Goal: Task Accomplishment & Management: Manage account settings

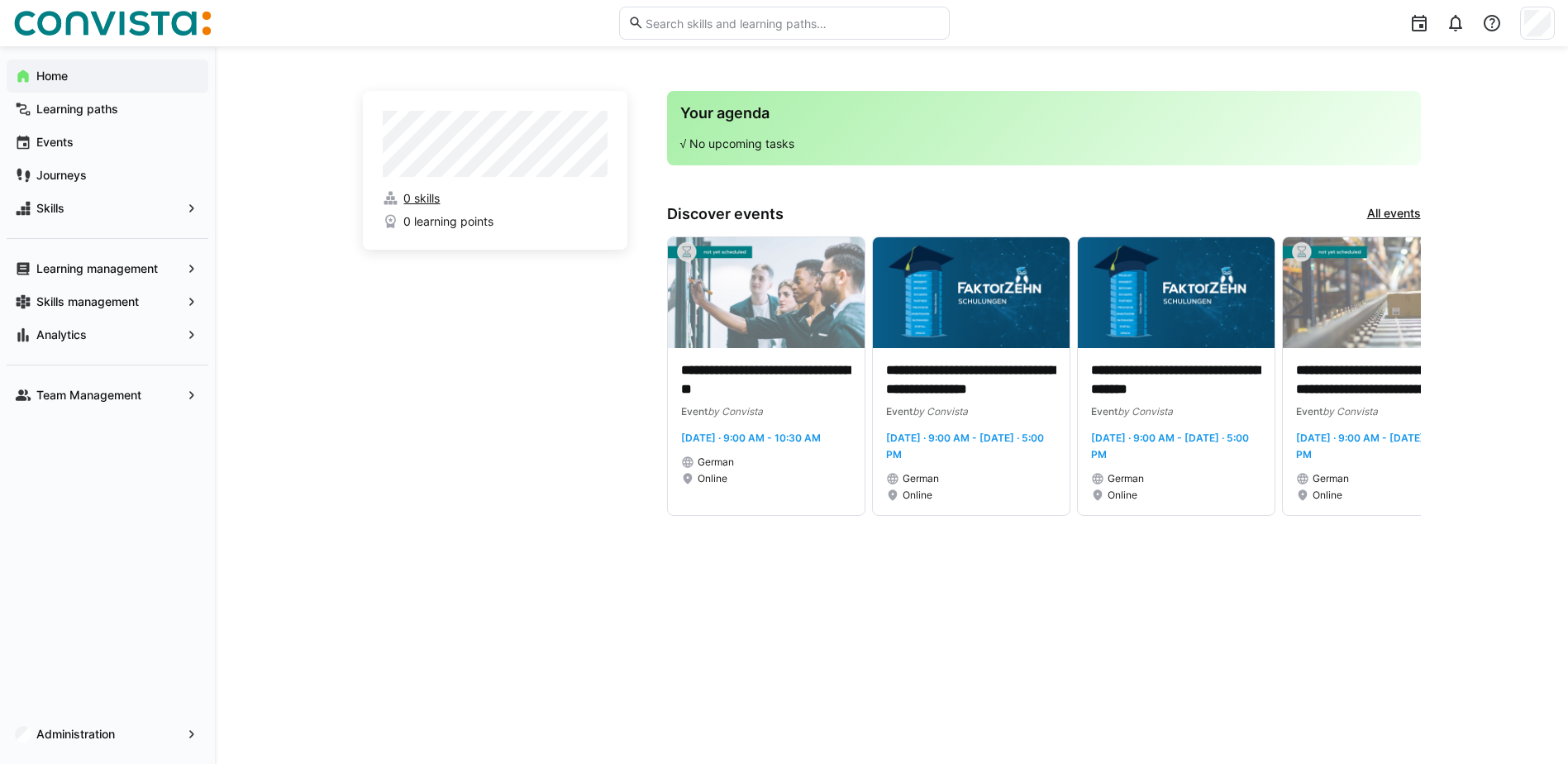
click at [427, 196] on span "0 skills" at bounding box center [421, 198] width 37 height 17
click at [0, 0] on app-navigation-label "Team Management" at bounding box center [0, 0] width 0 height 0
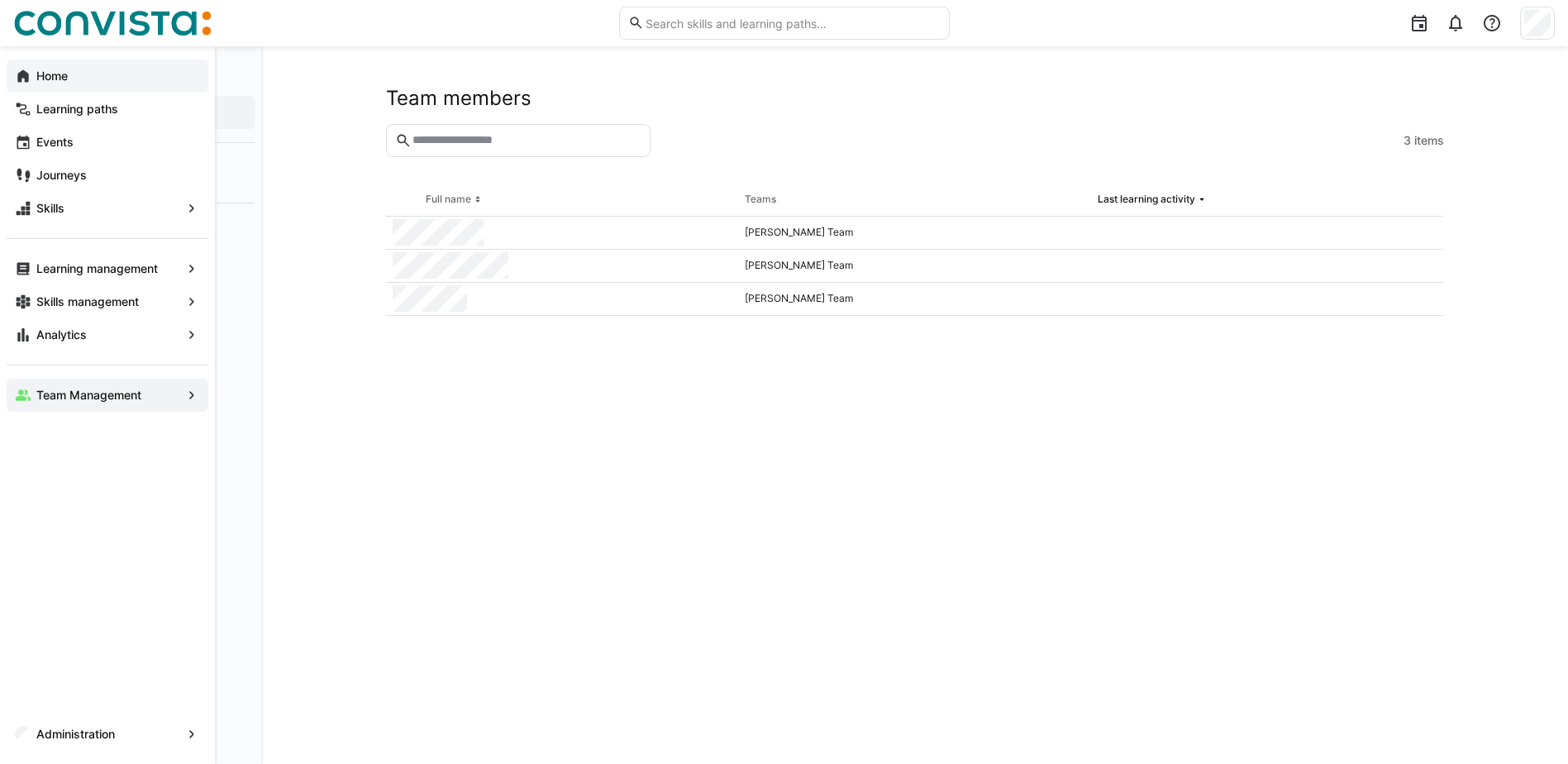
click at [49, 65] on div "Home" at bounding box center [107, 76] width 202 height 33
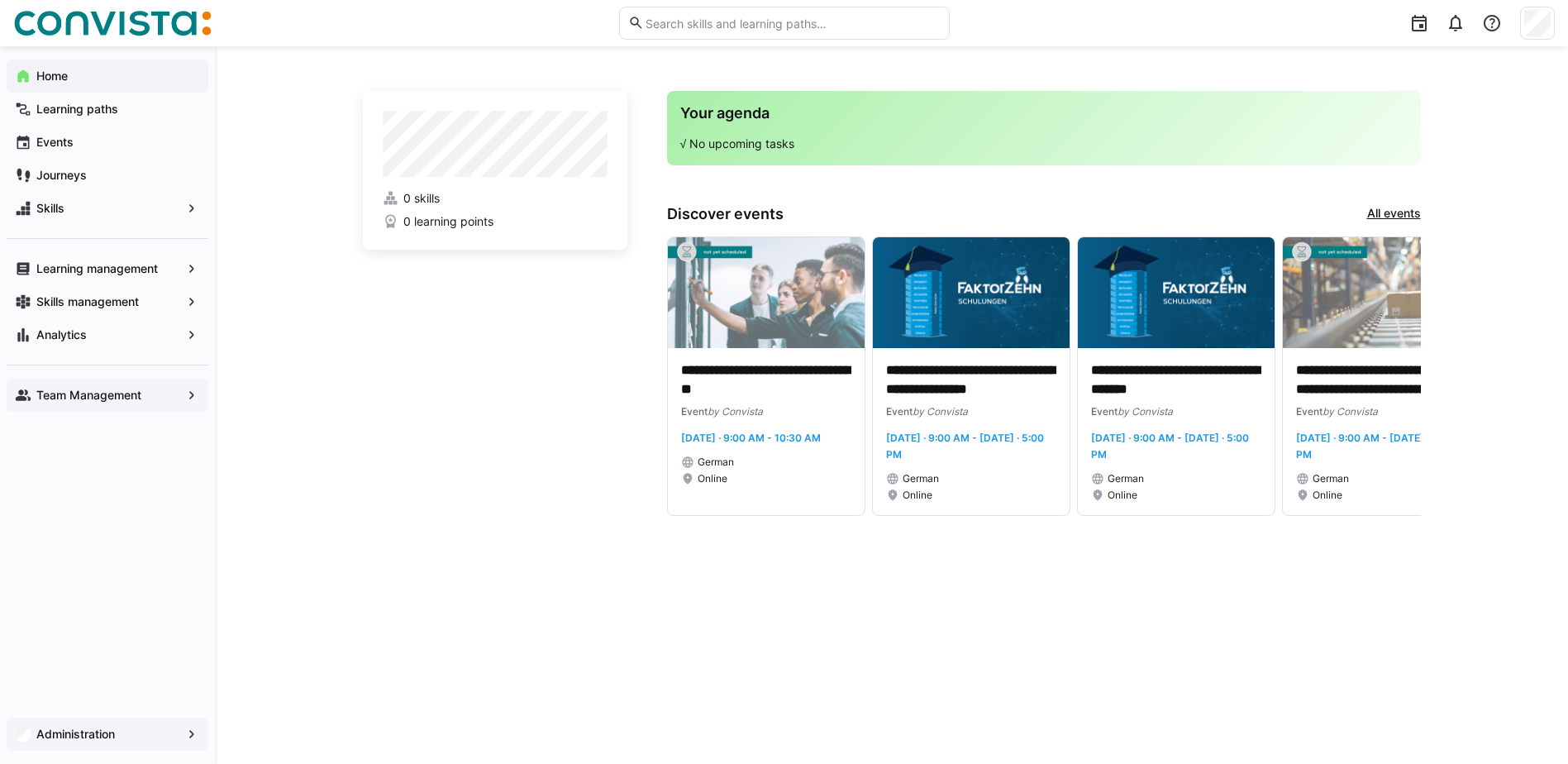
click at [0, 0] on app-navigation-label "Administration" at bounding box center [0, 0] width 0 height 0
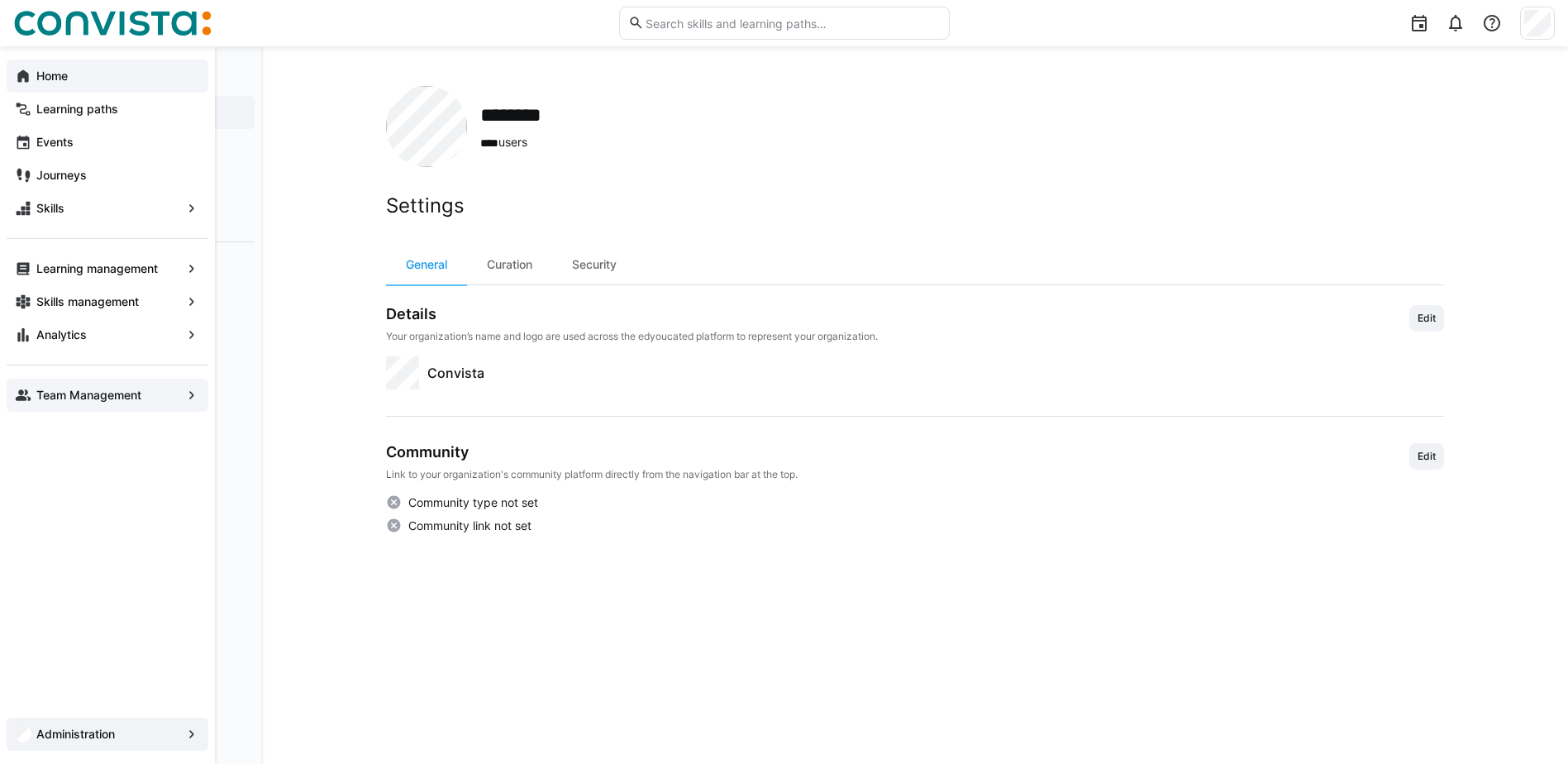
click at [23, 73] on eds-icon at bounding box center [23, 76] width 17 height 17
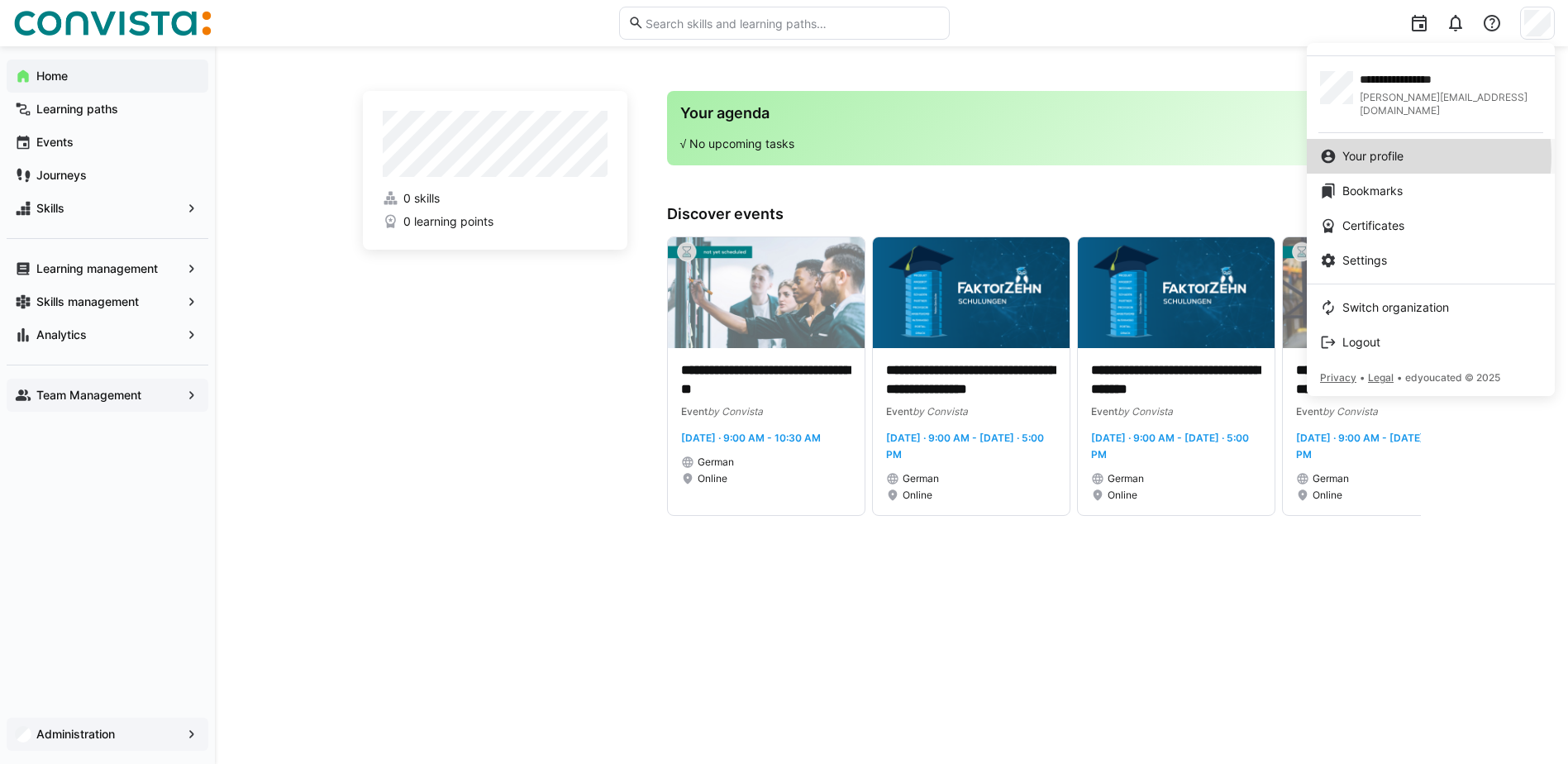
click at [1399, 148] on span "Your profile" at bounding box center [1373, 156] width 62 height 17
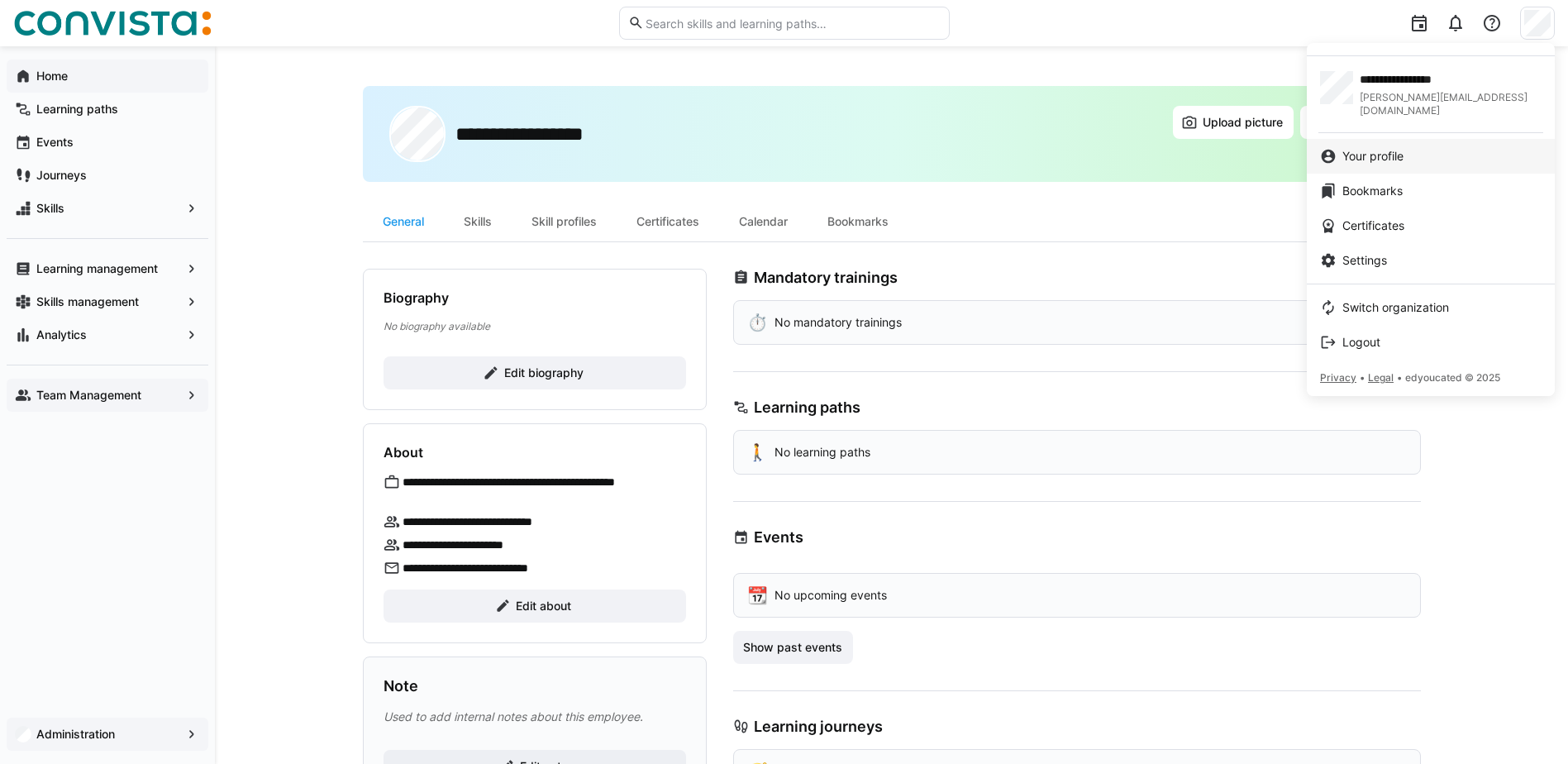
click at [1371, 148] on span "Your profile" at bounding box center [1373, 156] width 62 height 17
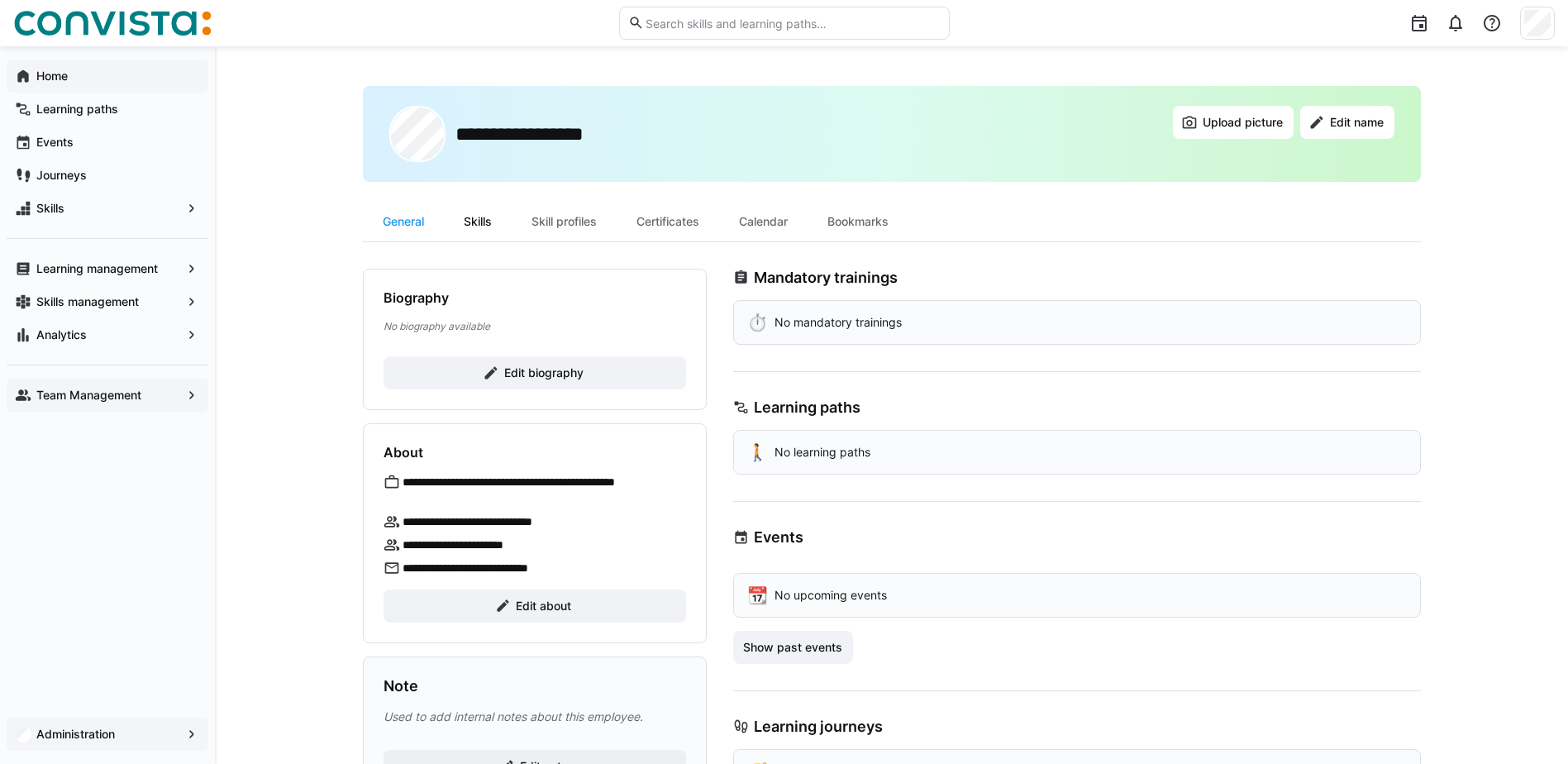
click at [481, 220] on div "Skills" at bounding box center [477, 221] width 68 height 39
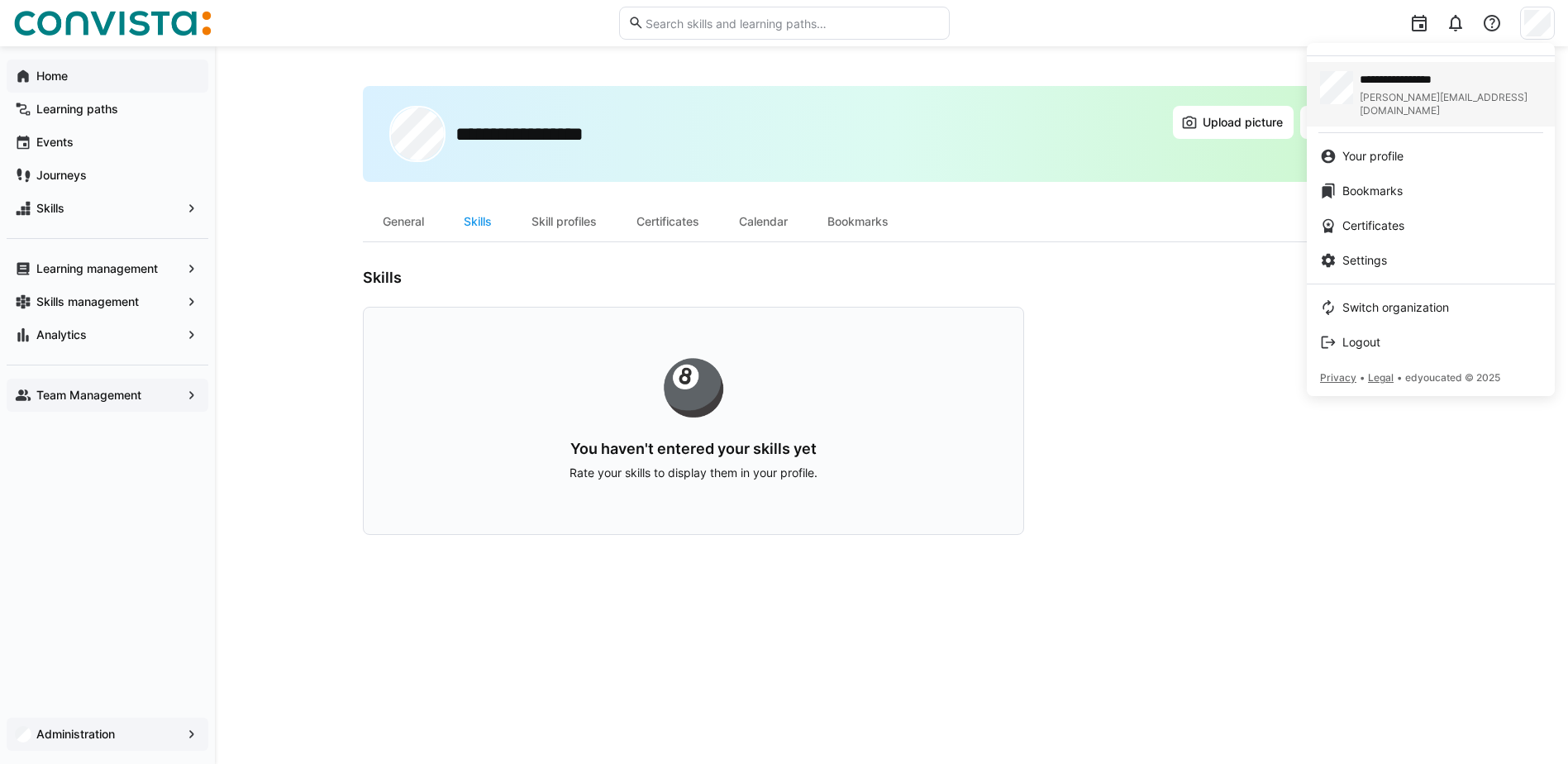
click at [1376, 98] on span "[PERSON_NAME][EMAIL_ADDRESS][DOMAIN_NAME]" at bounding box center [1451, 104] width 182 height 27
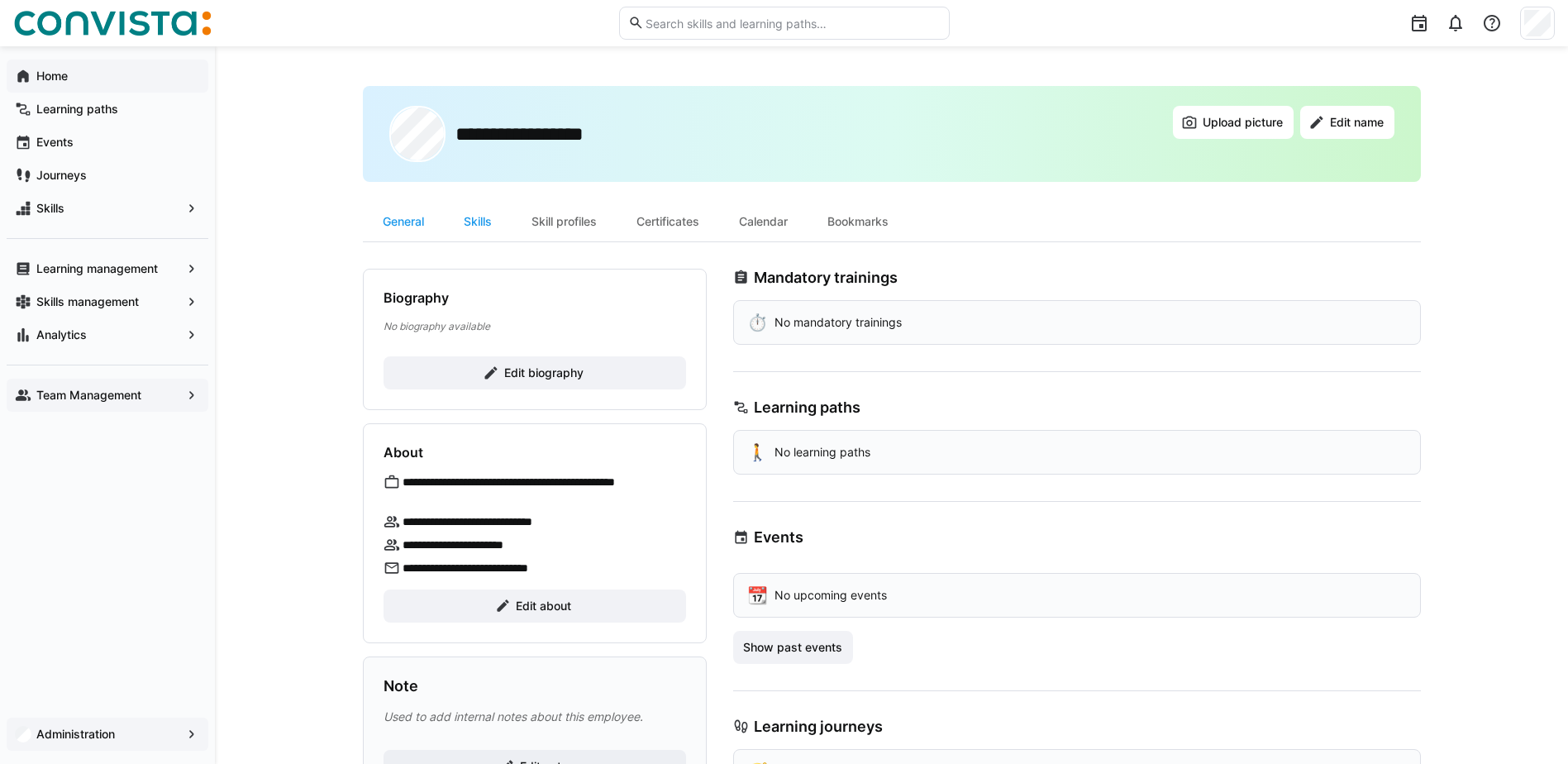
click at [0, 0] on app-navigation-label "Administration" at bounding box center [0, 0] width 0 height 0
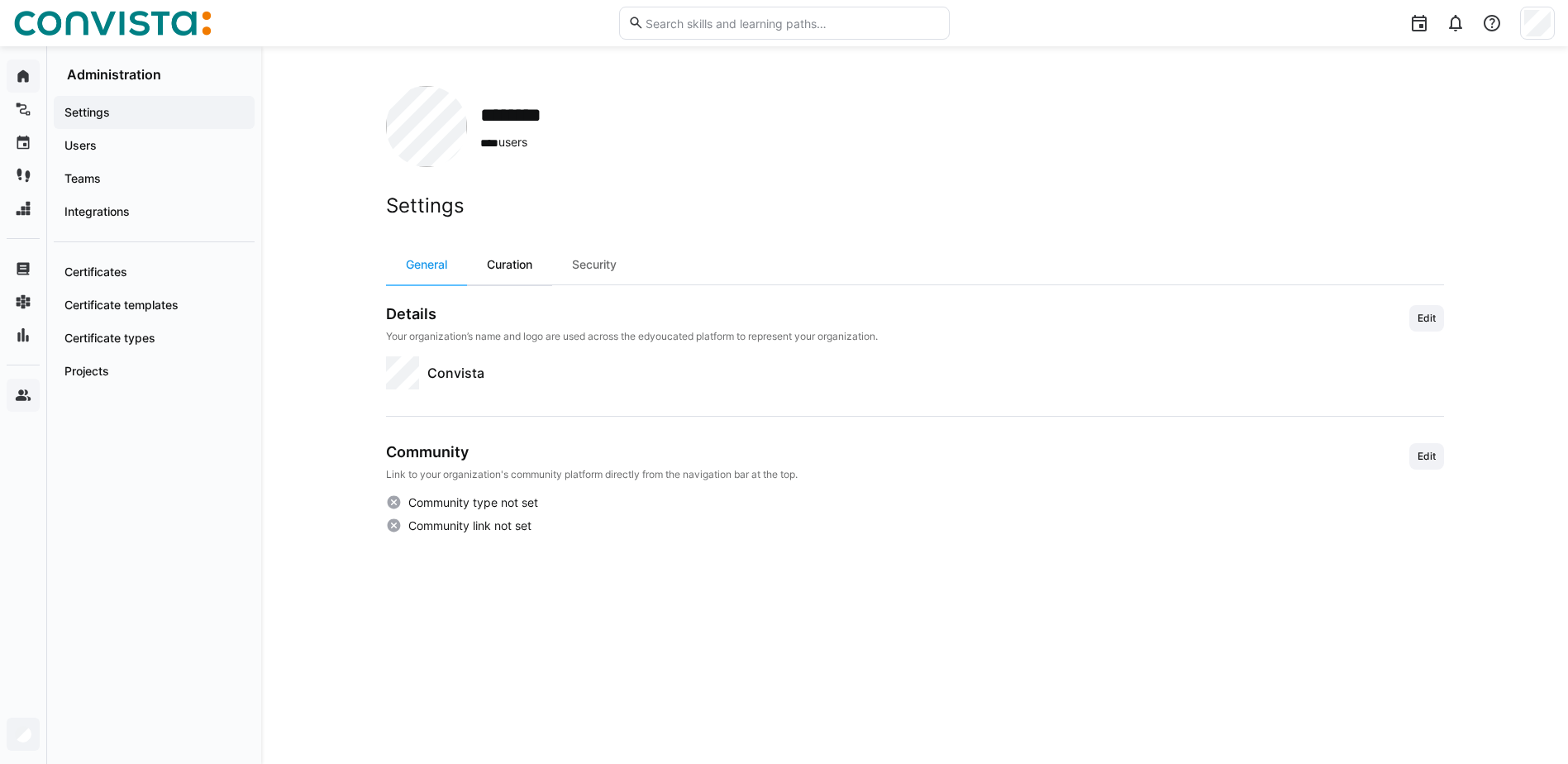
click at [516, 262] on div "Curation" at bounding box center [509, 264] width 85 height 39
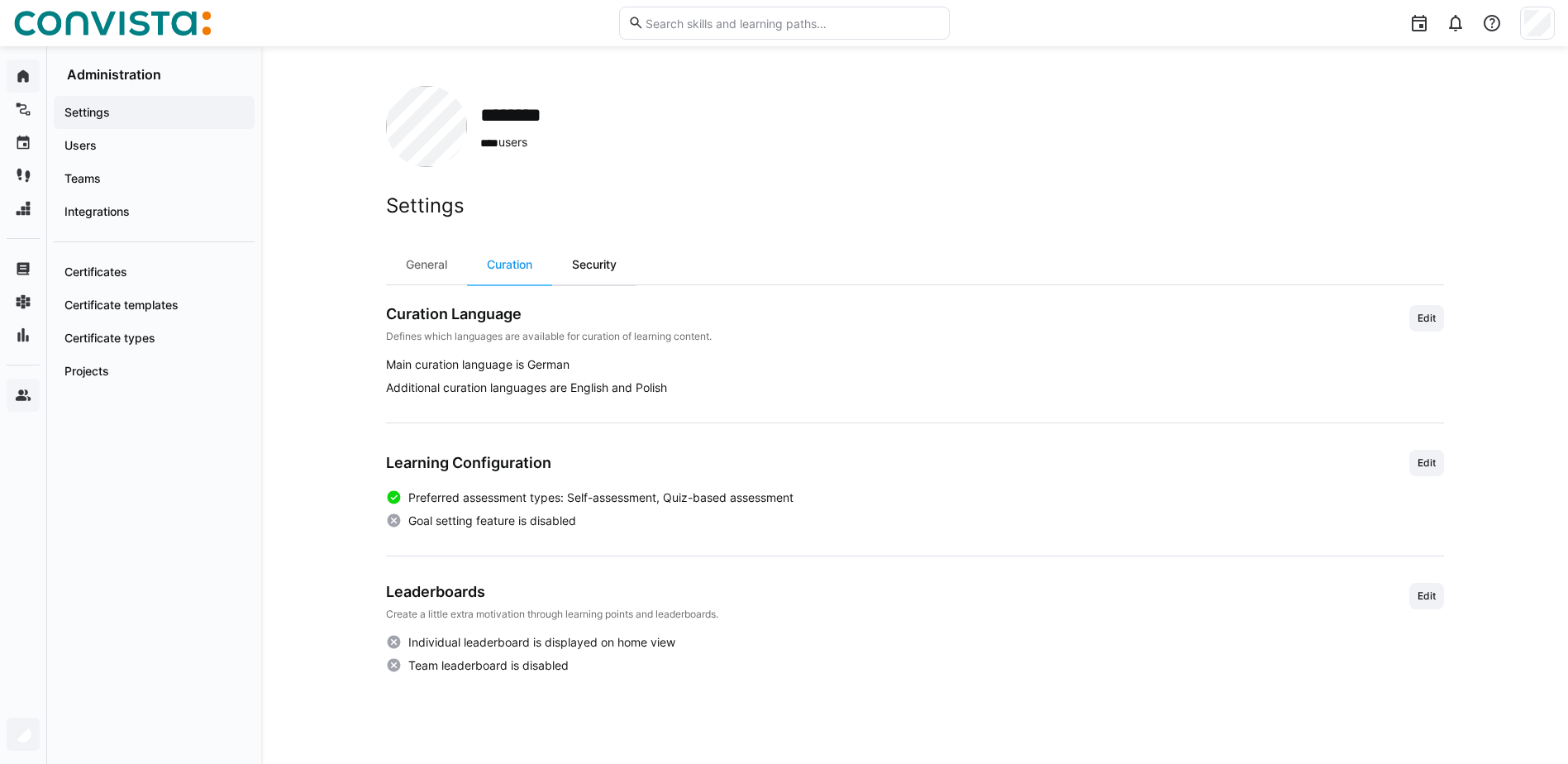
click at [592, 264] on div "Security" at bounding box center [594, 264] width 84 height 39
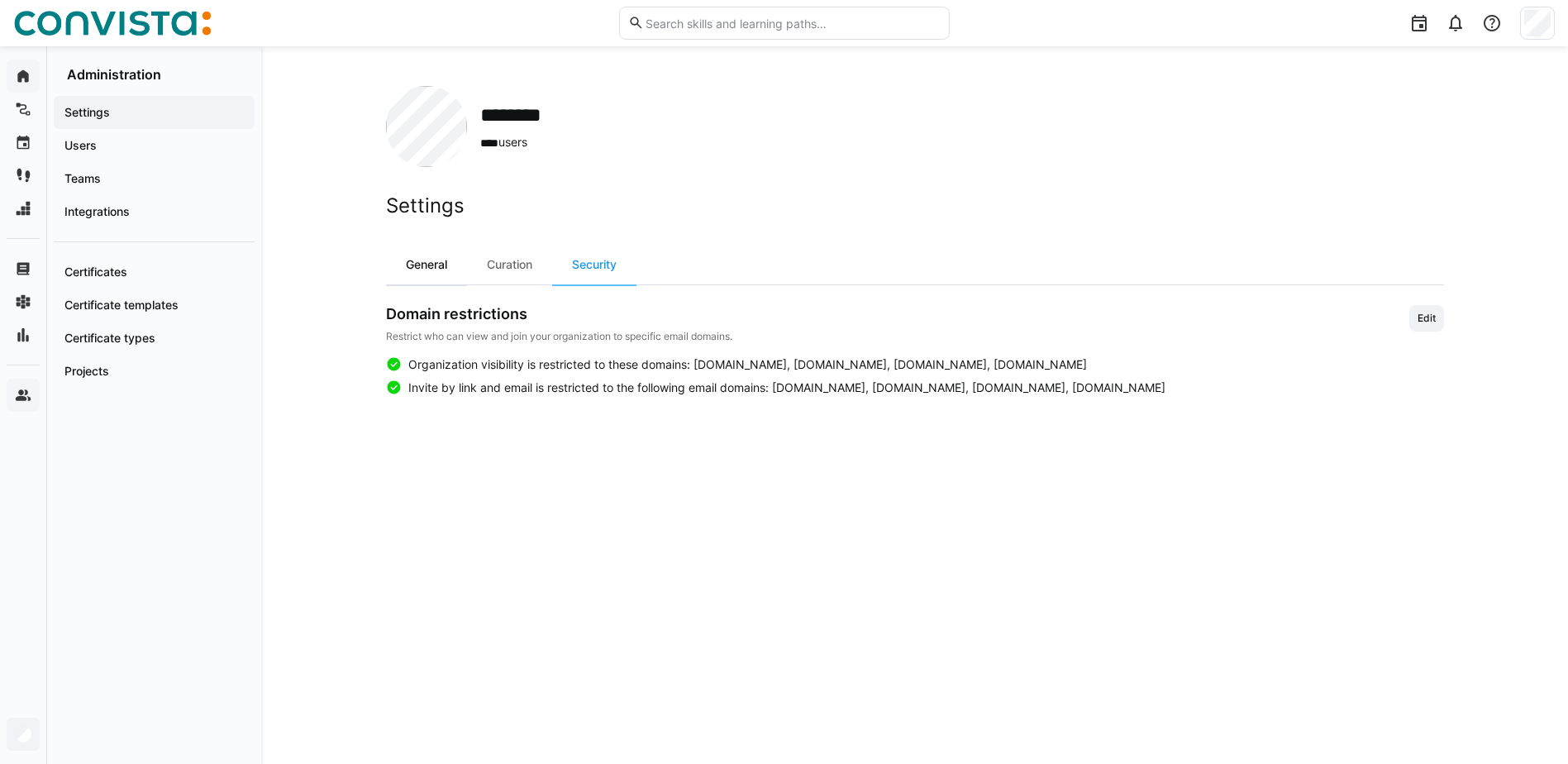
click at [436, 265] on div "General" at bounding box center [427, 264] width 81 height 39
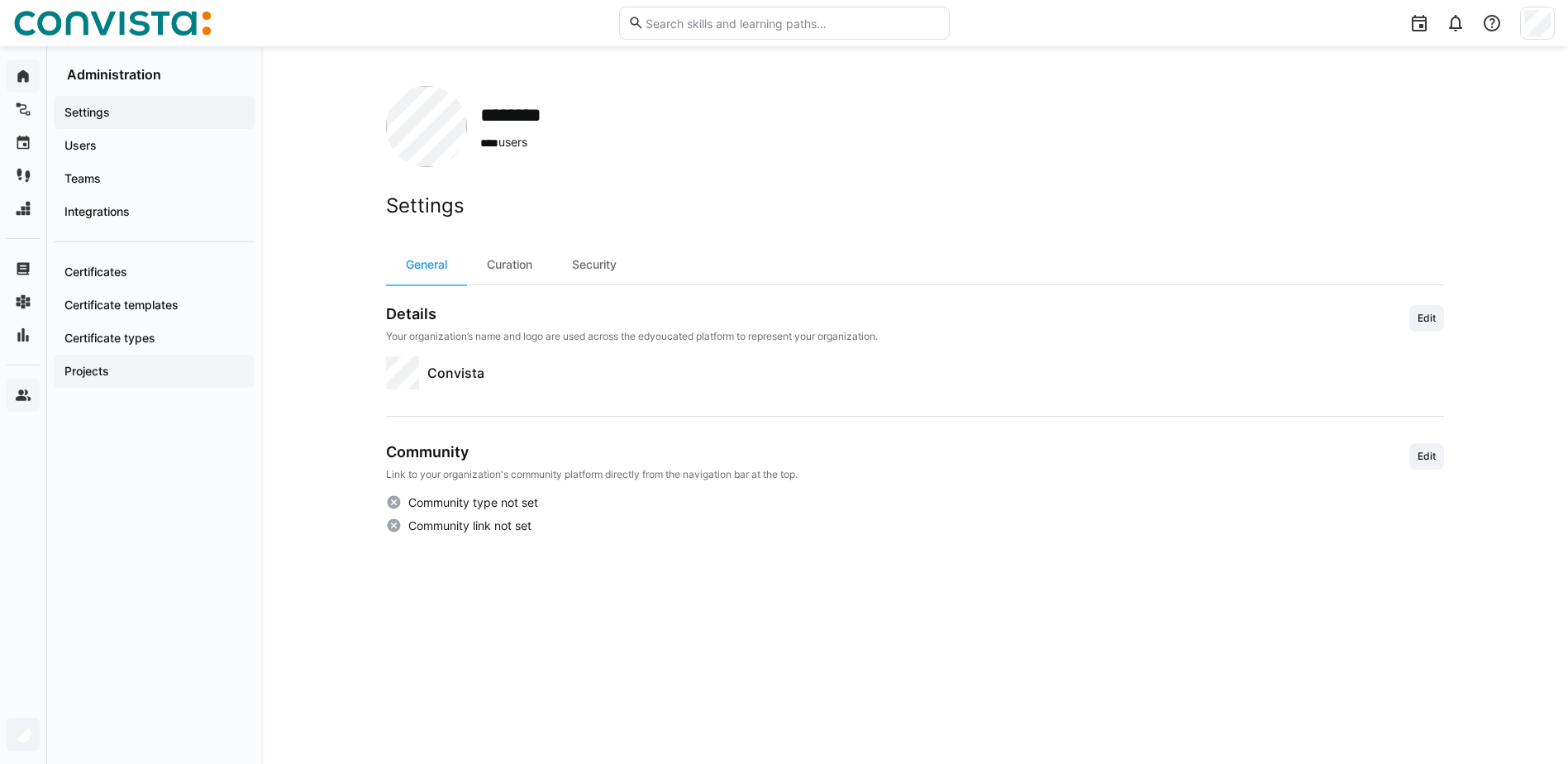
click at [0, 0] on app-navigation-label "Projects" at bounding box center [0, 0] width 0 height 0
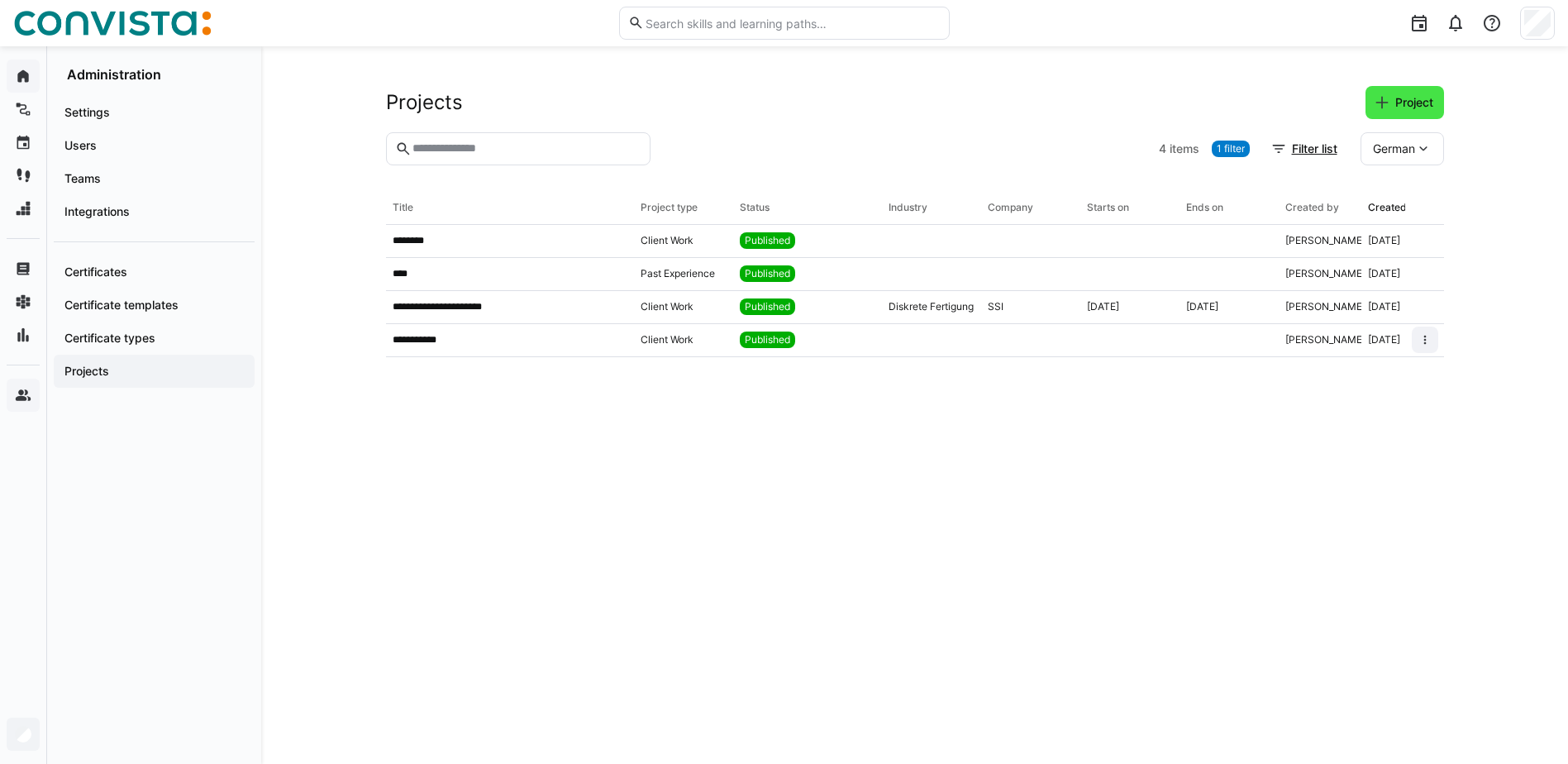
click at [1398, 102] on span "Project" at bounding box center [1415, 103] width 43 height 17
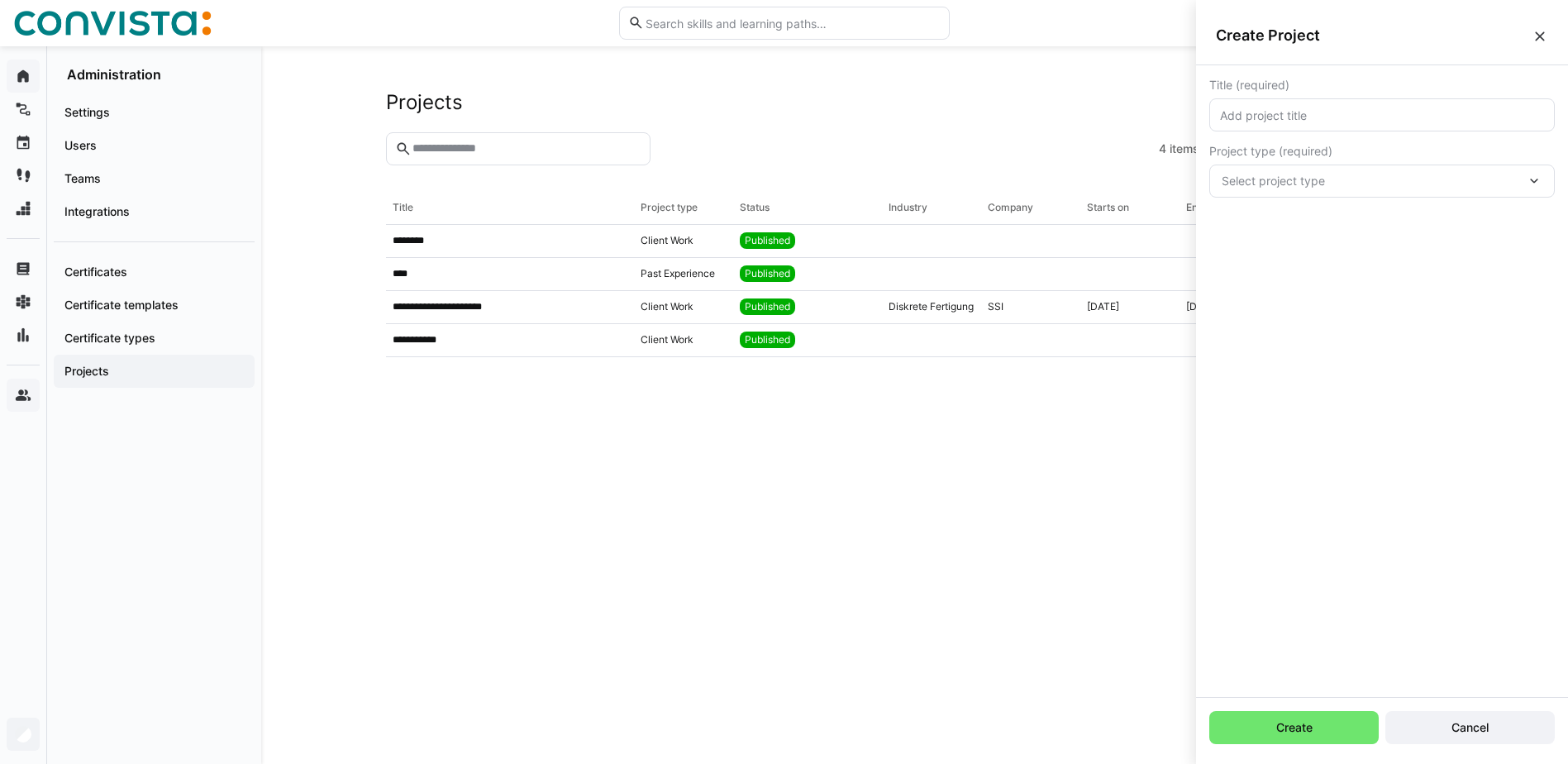
click at [1339, 112] on input "text" at bounding box center [1382, 114] width 328 height 15
type input "Test CUTL"
click at [1309, 177] on span "Select project type" at bounding box center [1373, 181] width 304 height 17
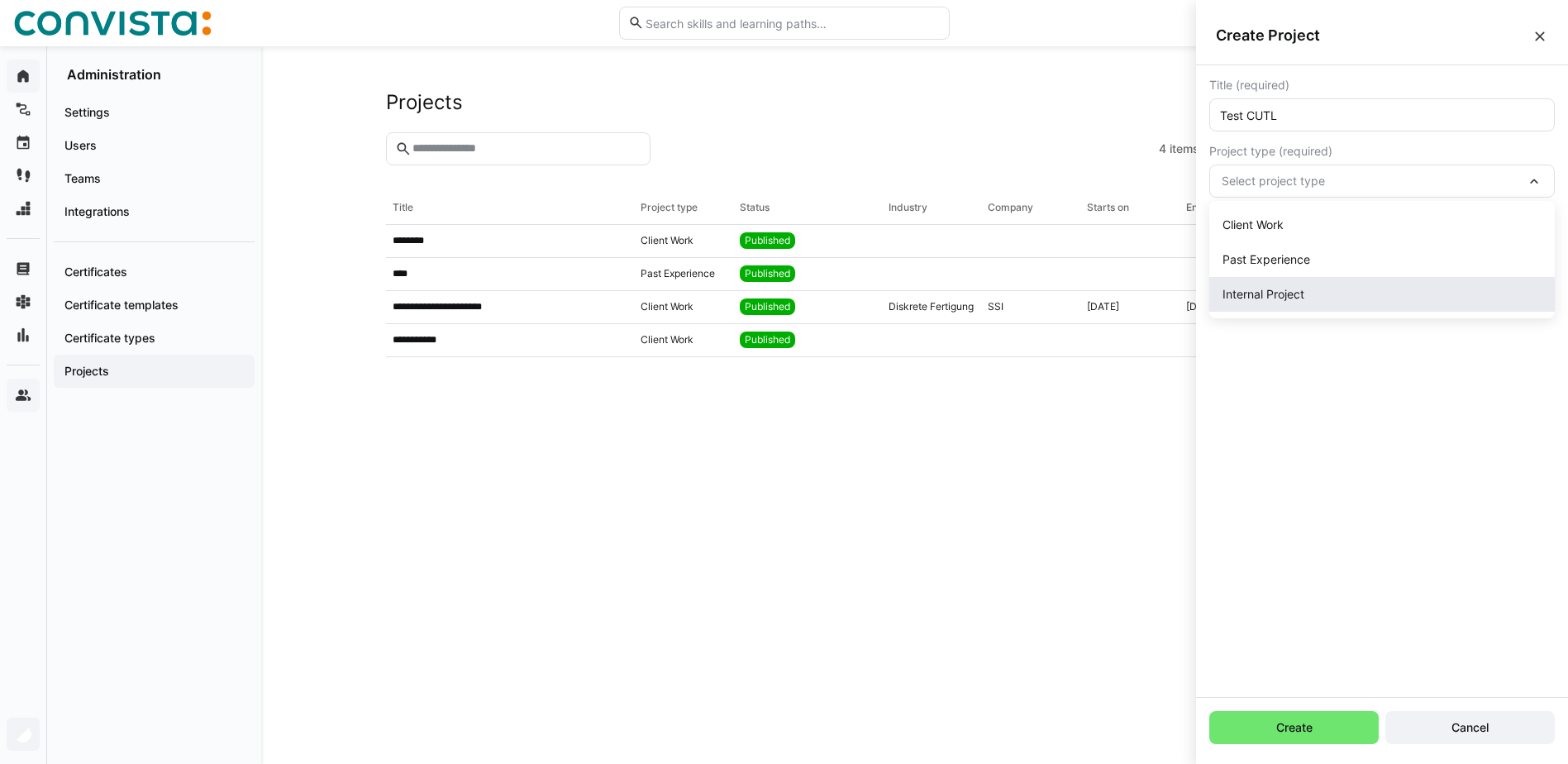
click at [1295, 286] on div "Internal Project" at bounding box center [1381, 294] width 345 height 35
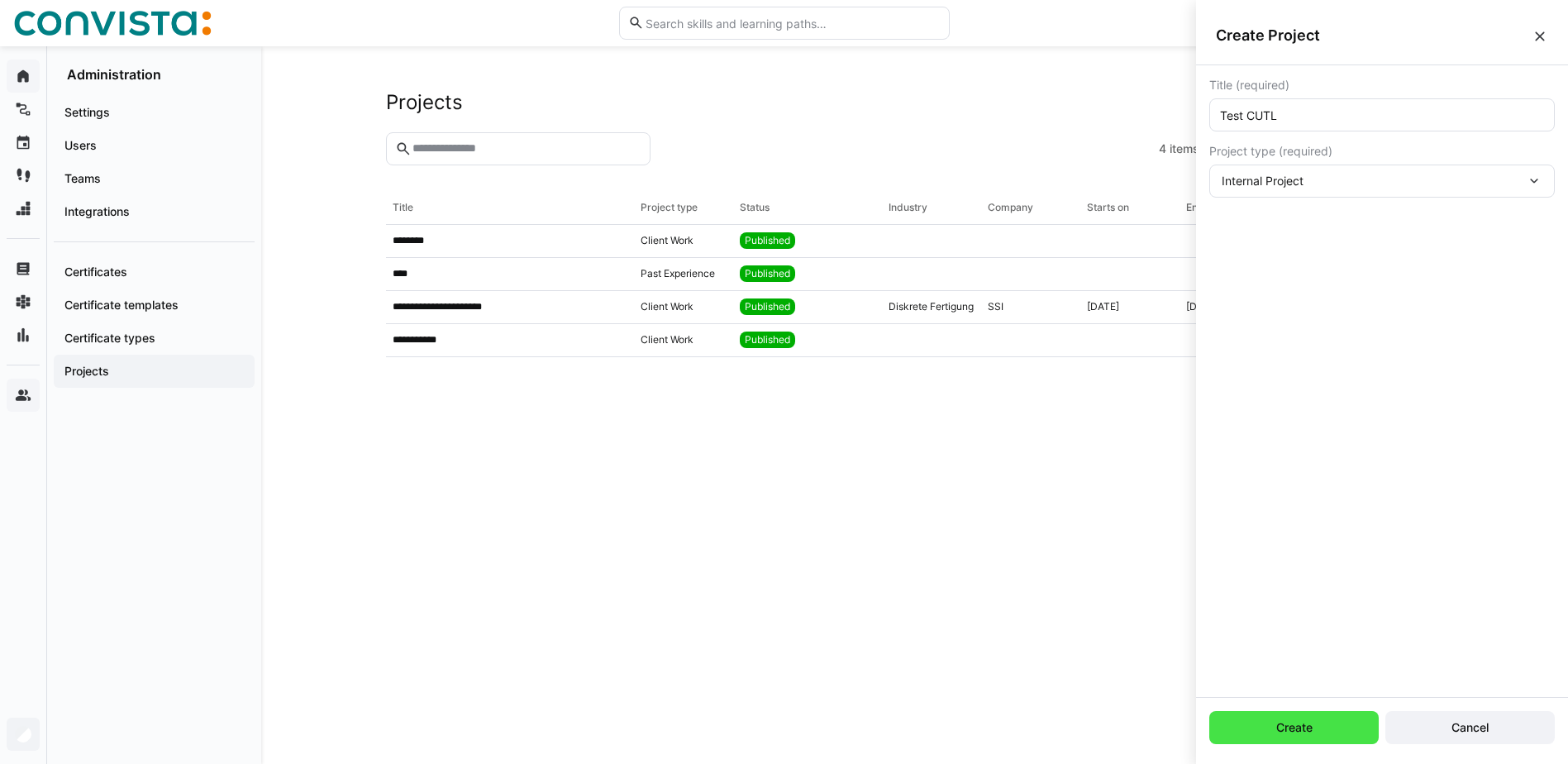
click at [1325, 726] on span "Create" at bounding box center [1294, 727] width 170 height 33
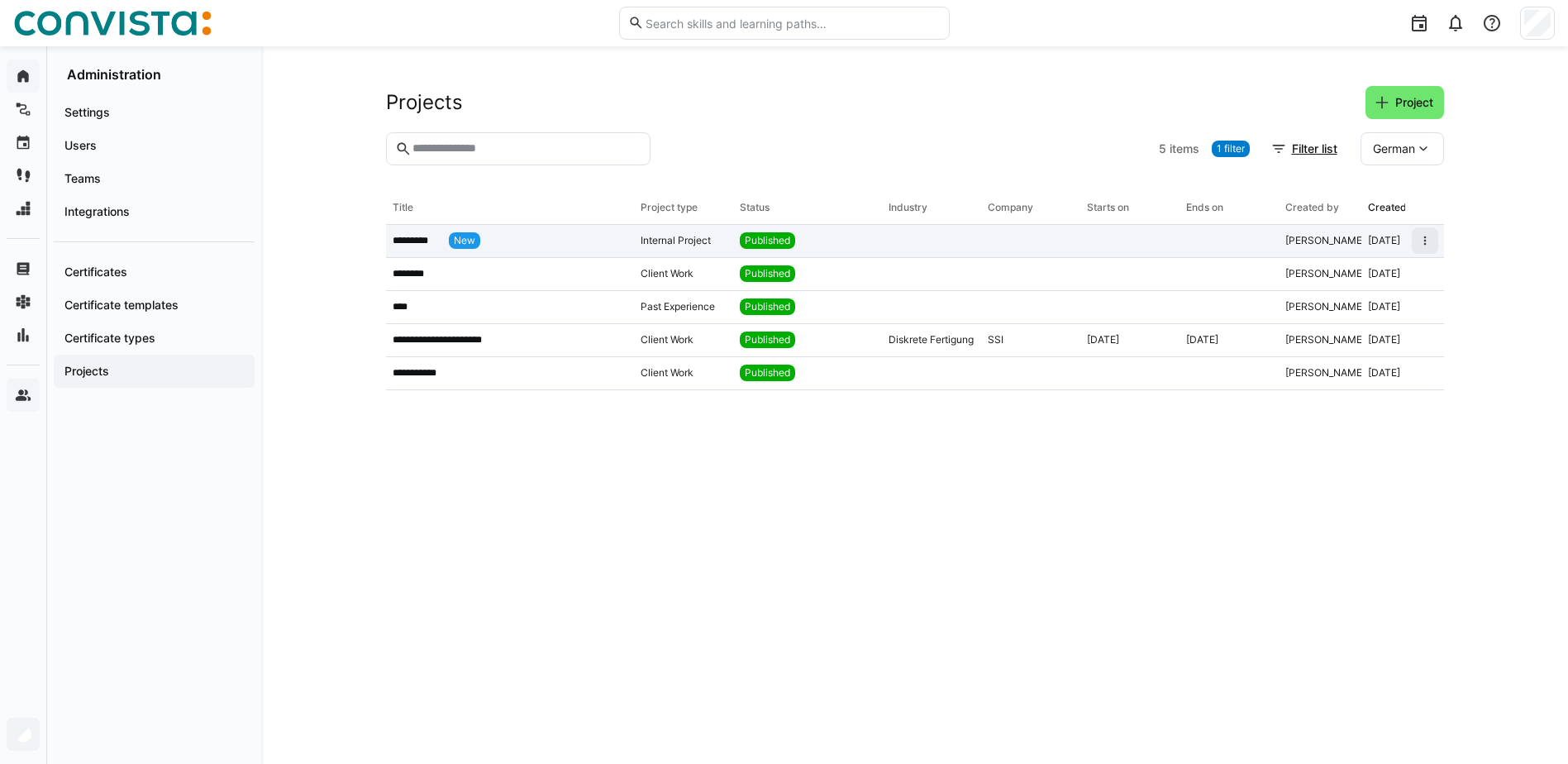
click at [425, 239] on p "*********" at bounding box center [418, 240] width 50 height 13
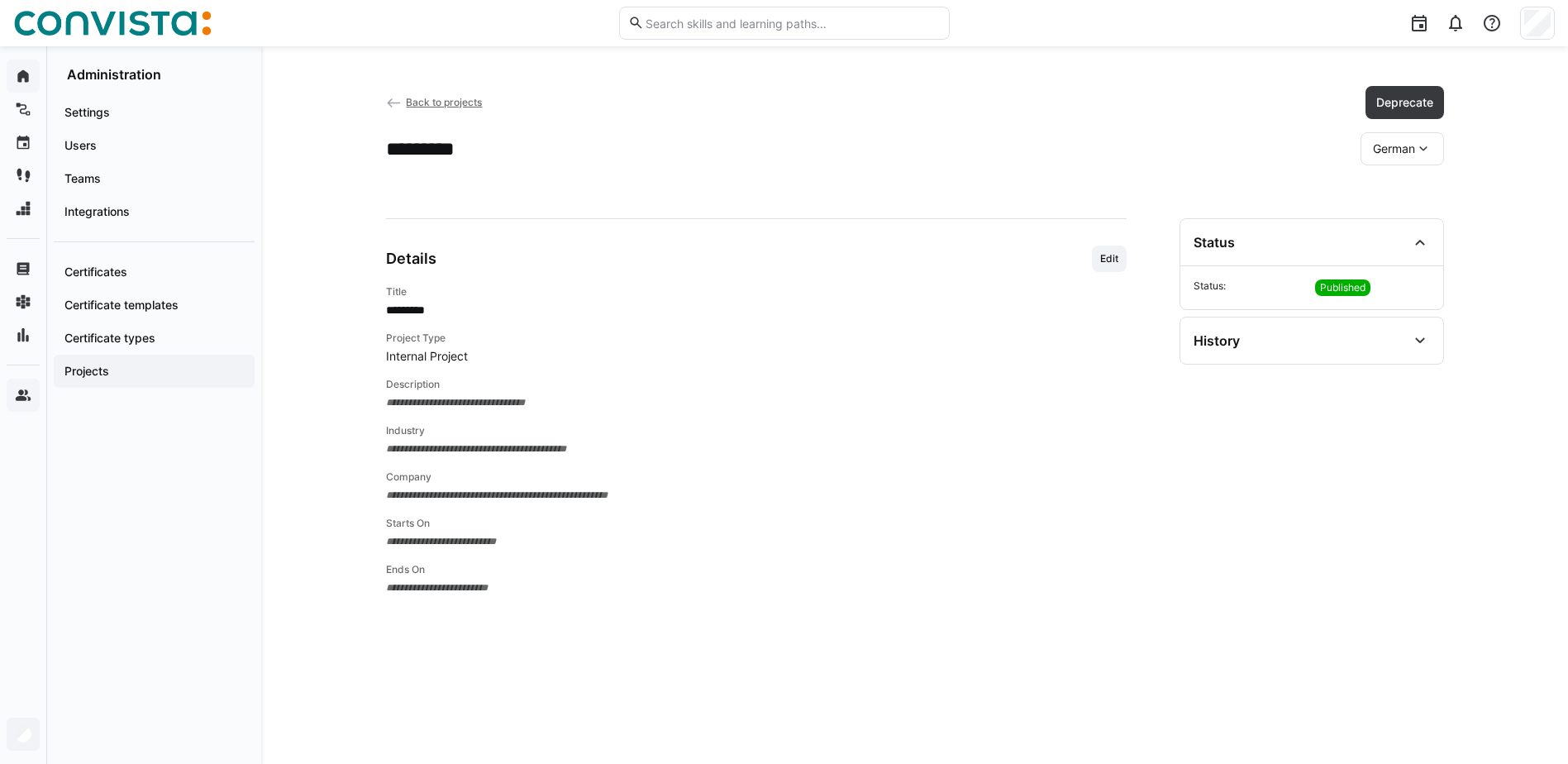
click at [439, 404] on span "**********" at bounding box center [757, 403] width 741 height 17
click at [1106, 256] on span "Edit" at bounding box center [1109, 259] width 21 height 13
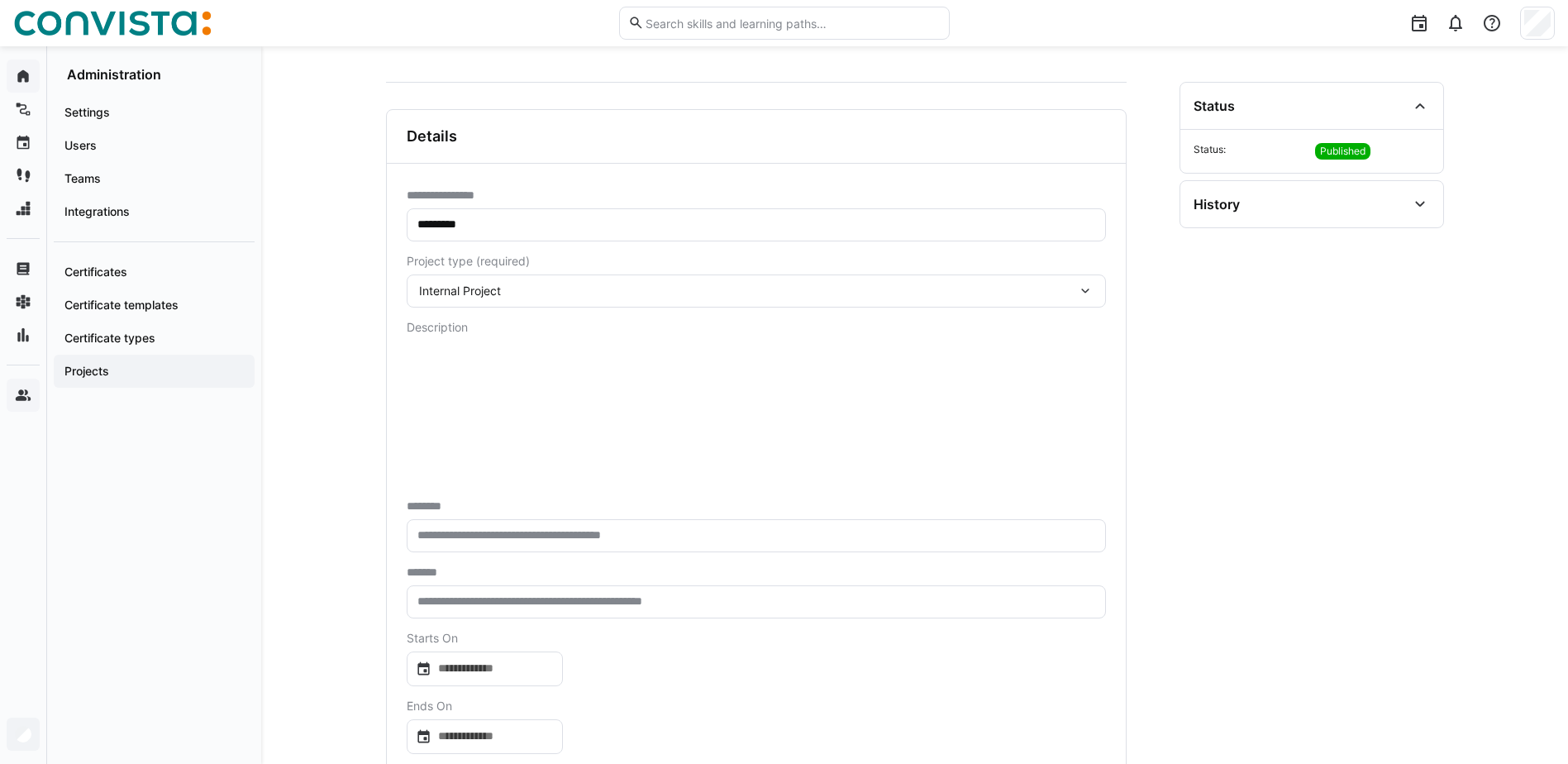
scroll to position [165, 0]
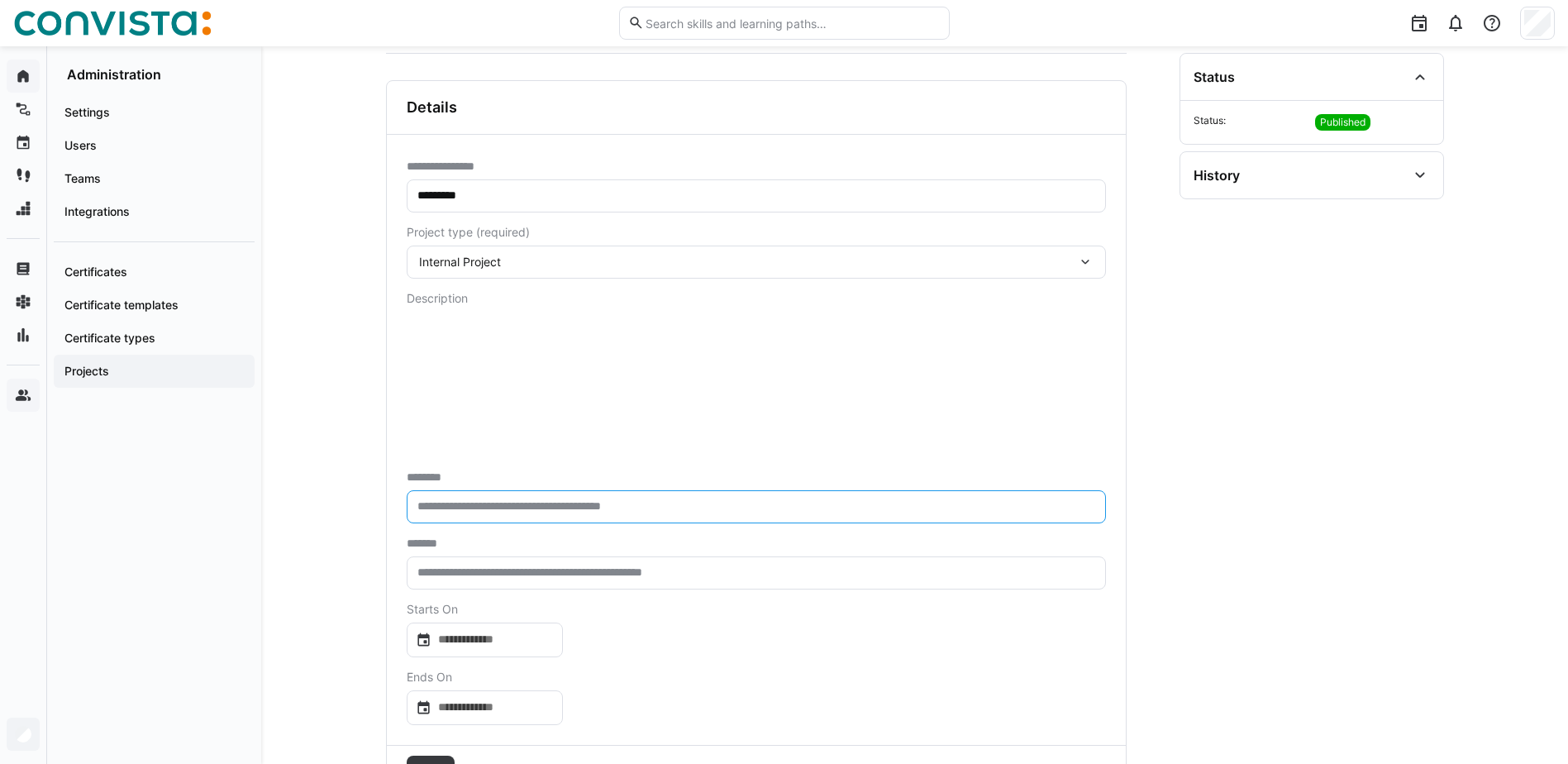
click at [467, 502] on input "text" at bounding box center [756, 507] width 681 height 15
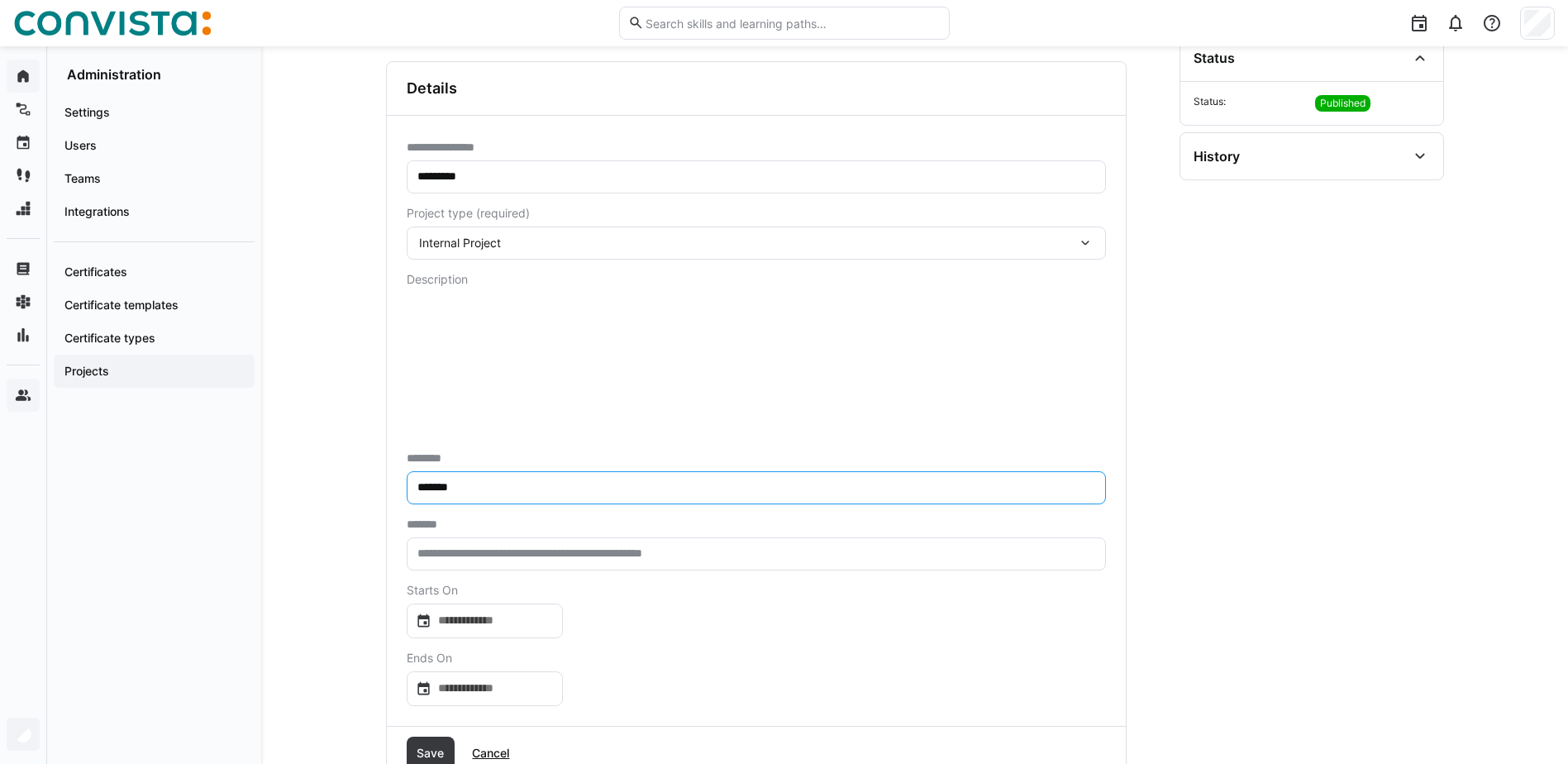
scroll to position [241, 0]
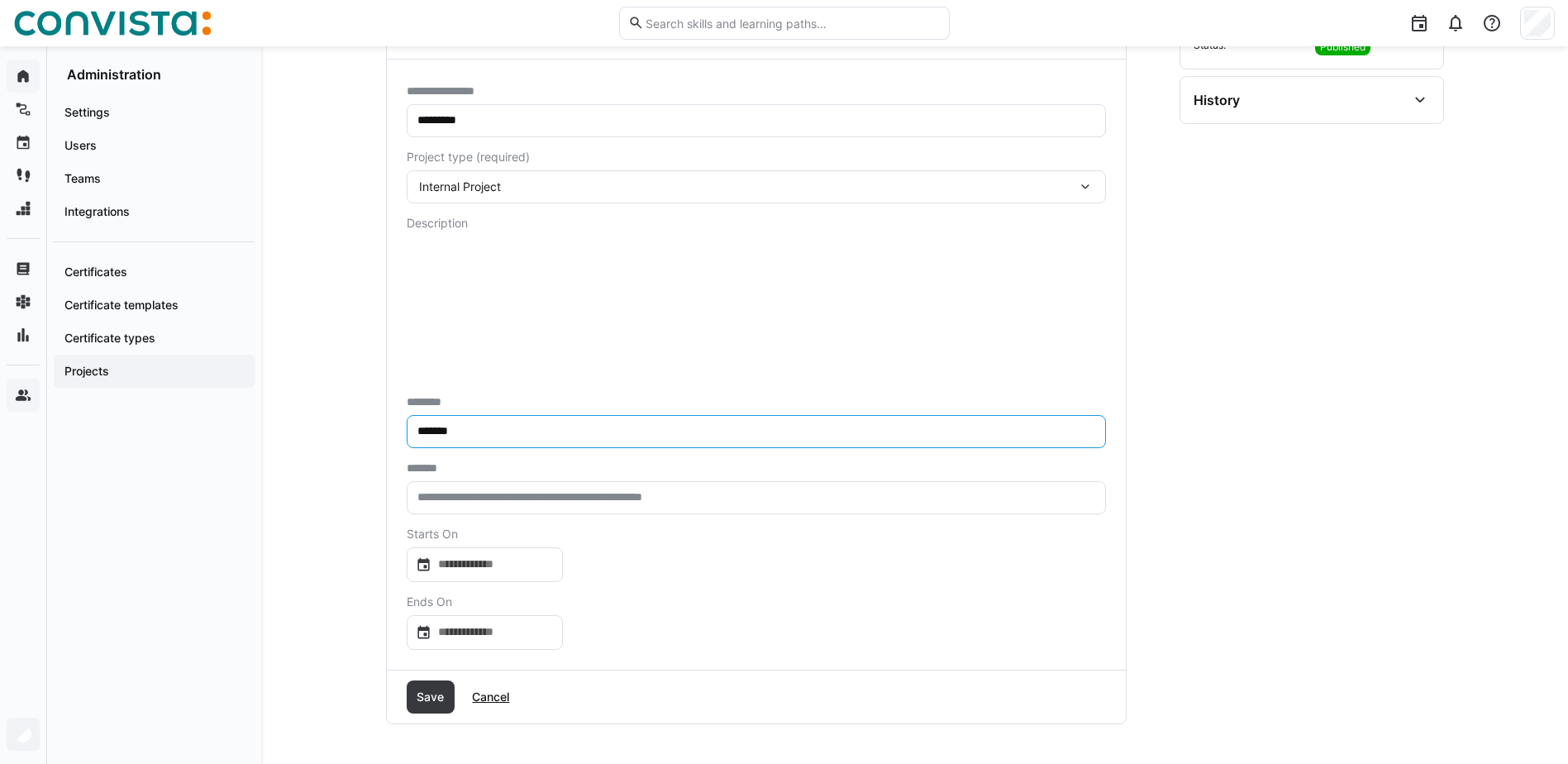
type input "*******"
click at [439, 491] on input "text" at bounding box center [756, 497] width 681 height 15
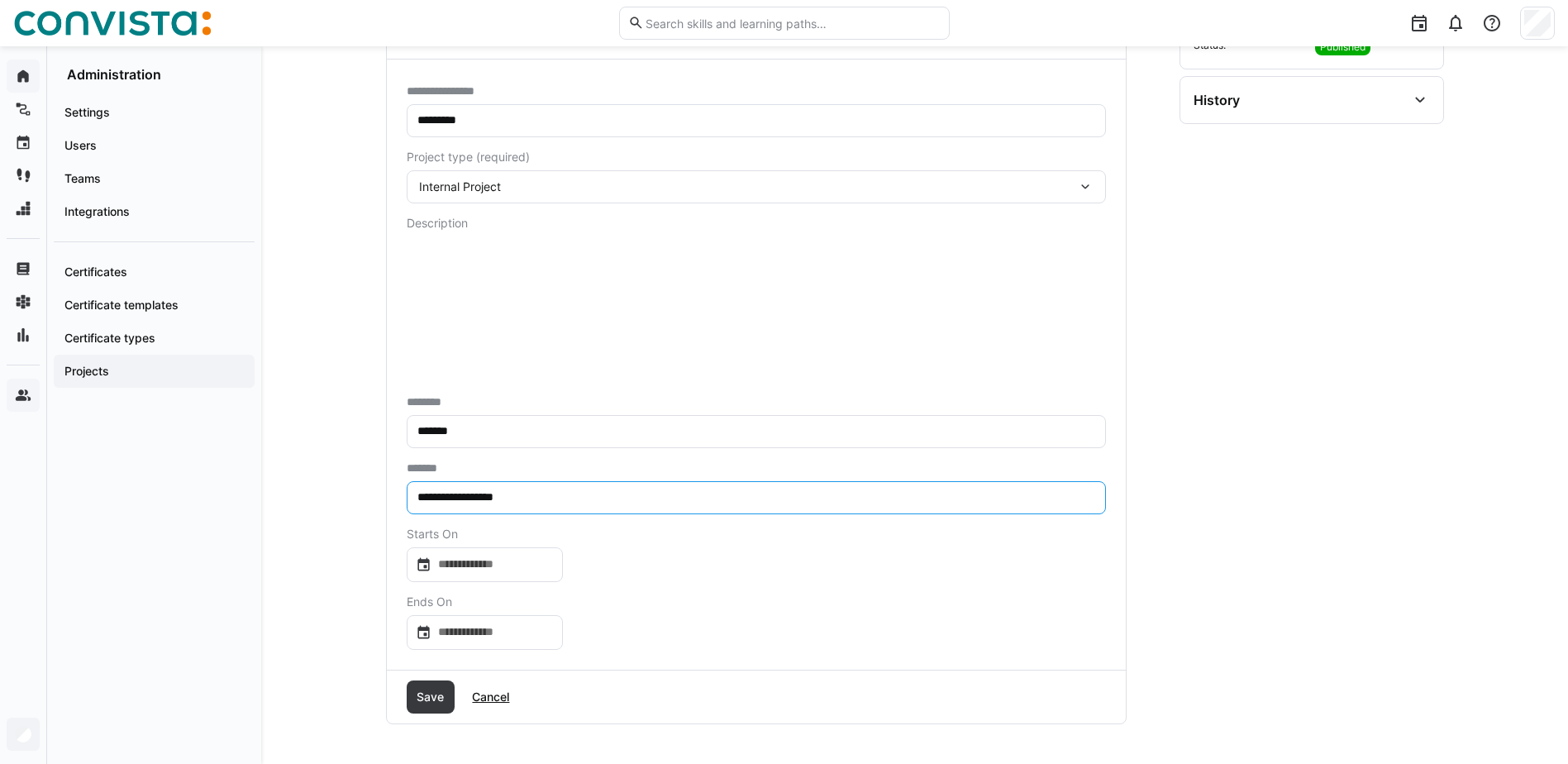
type input "**********"
click at [442, 567] on input at bounding box center [493, 564] width 122 height 17
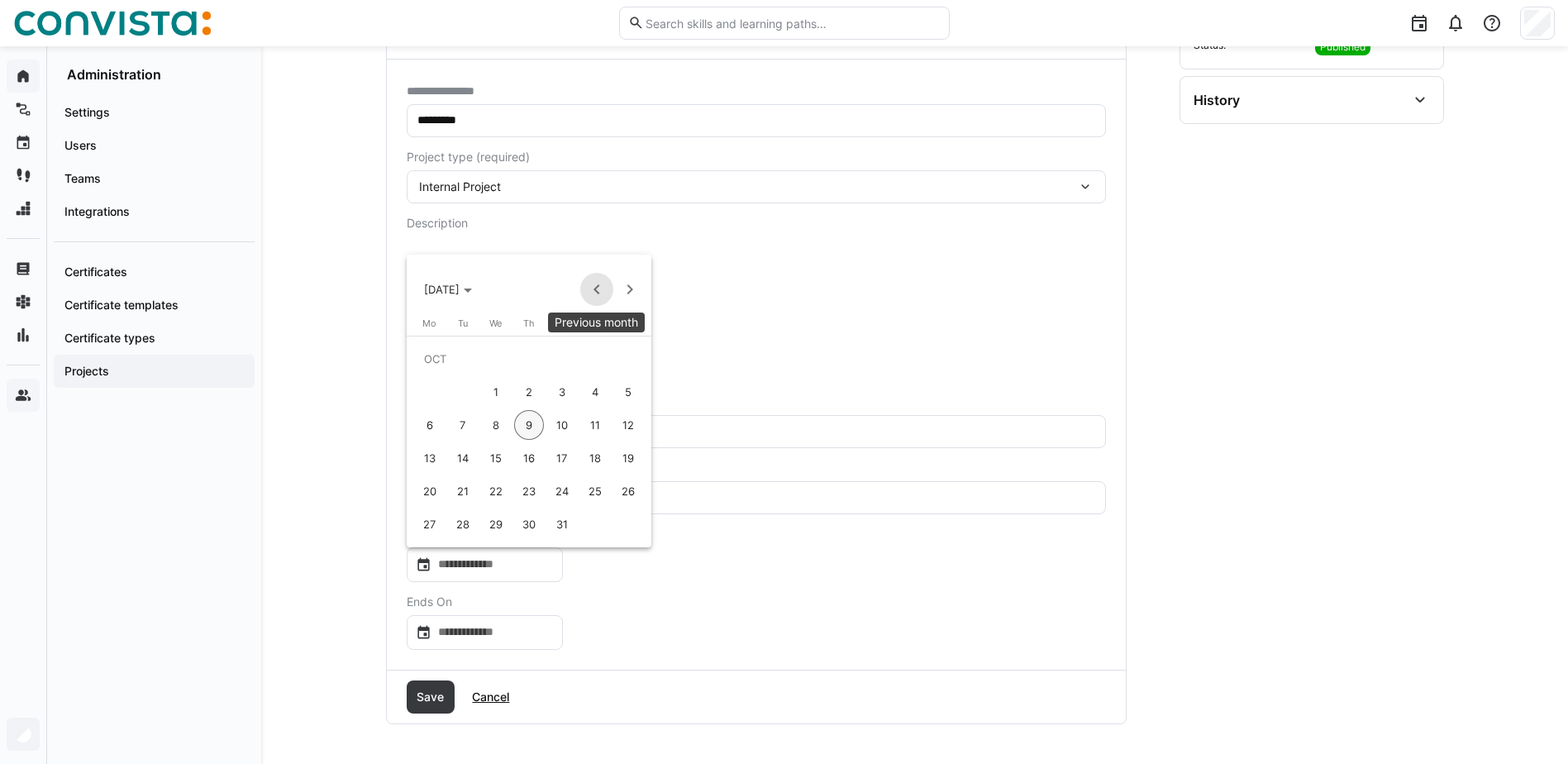
click at [595, 284] on span "Previous month" at bounding box center [596, 289] width 33 height 33
click at [425, 389] on span "1" at bounding box center [429, 391] width 29 height 29
type input "**********"
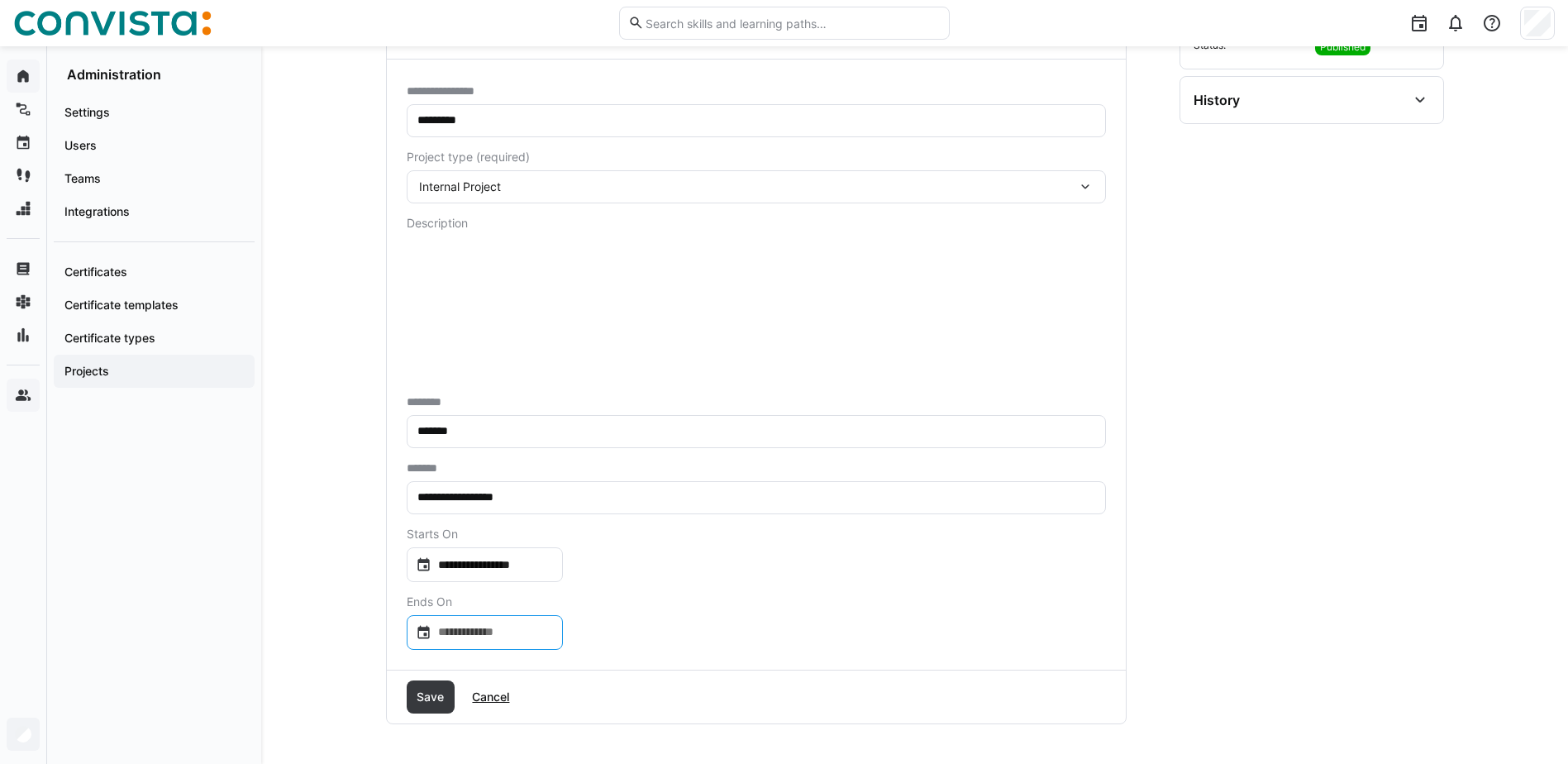
click at [519, 624] on input at bounding box center [493, 632] width 122 height 17
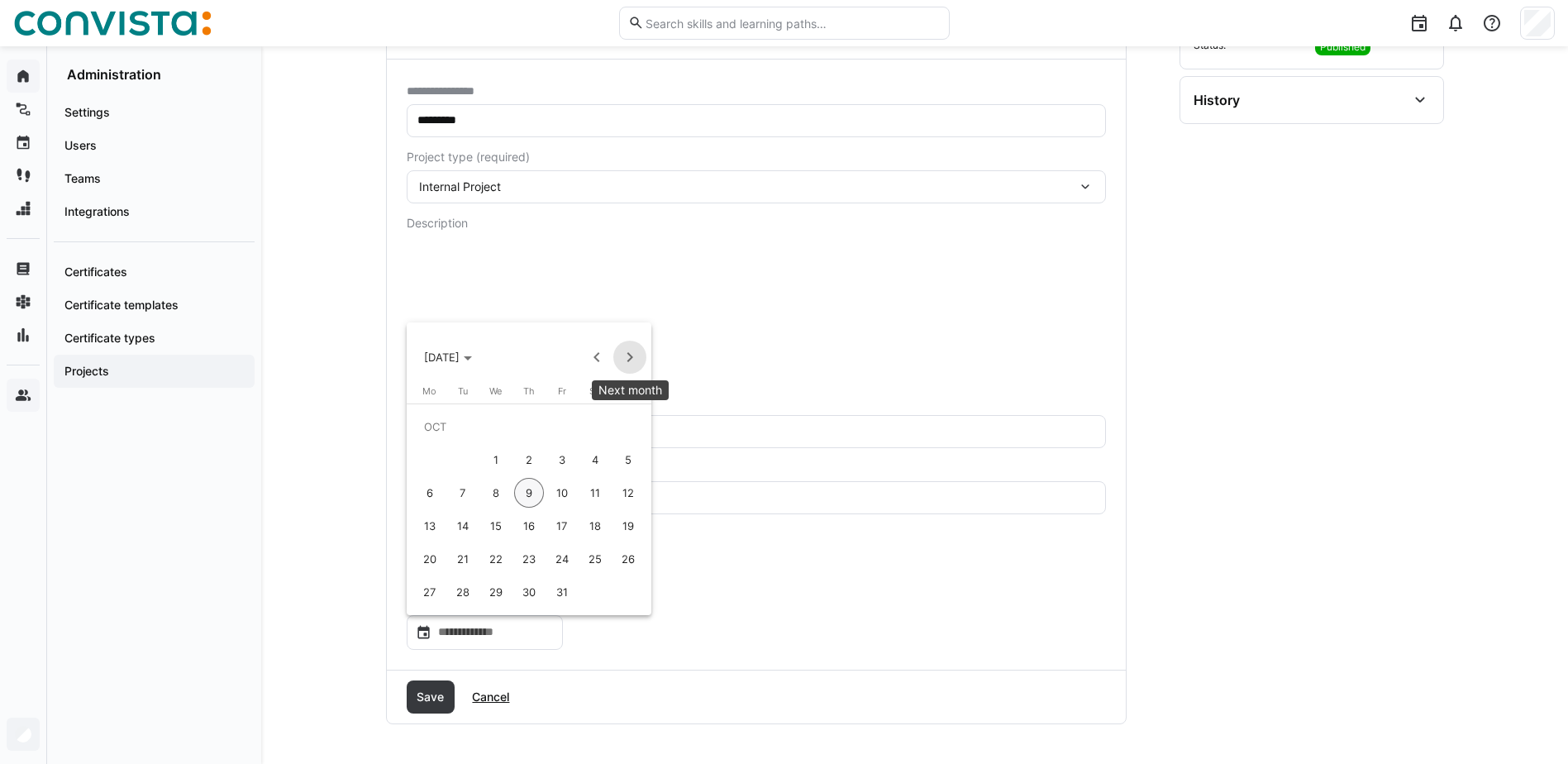
click at [627, 358] on span "Next month" at bounding box center [629, 357] width 33 height 33
click at [629, 361] on span "Next month" at bounding box center [629, 357] width 33 height 33
click at [596, 556] on span "31" at bounding box center [594, 559] width 29 height 29
type input "**********"
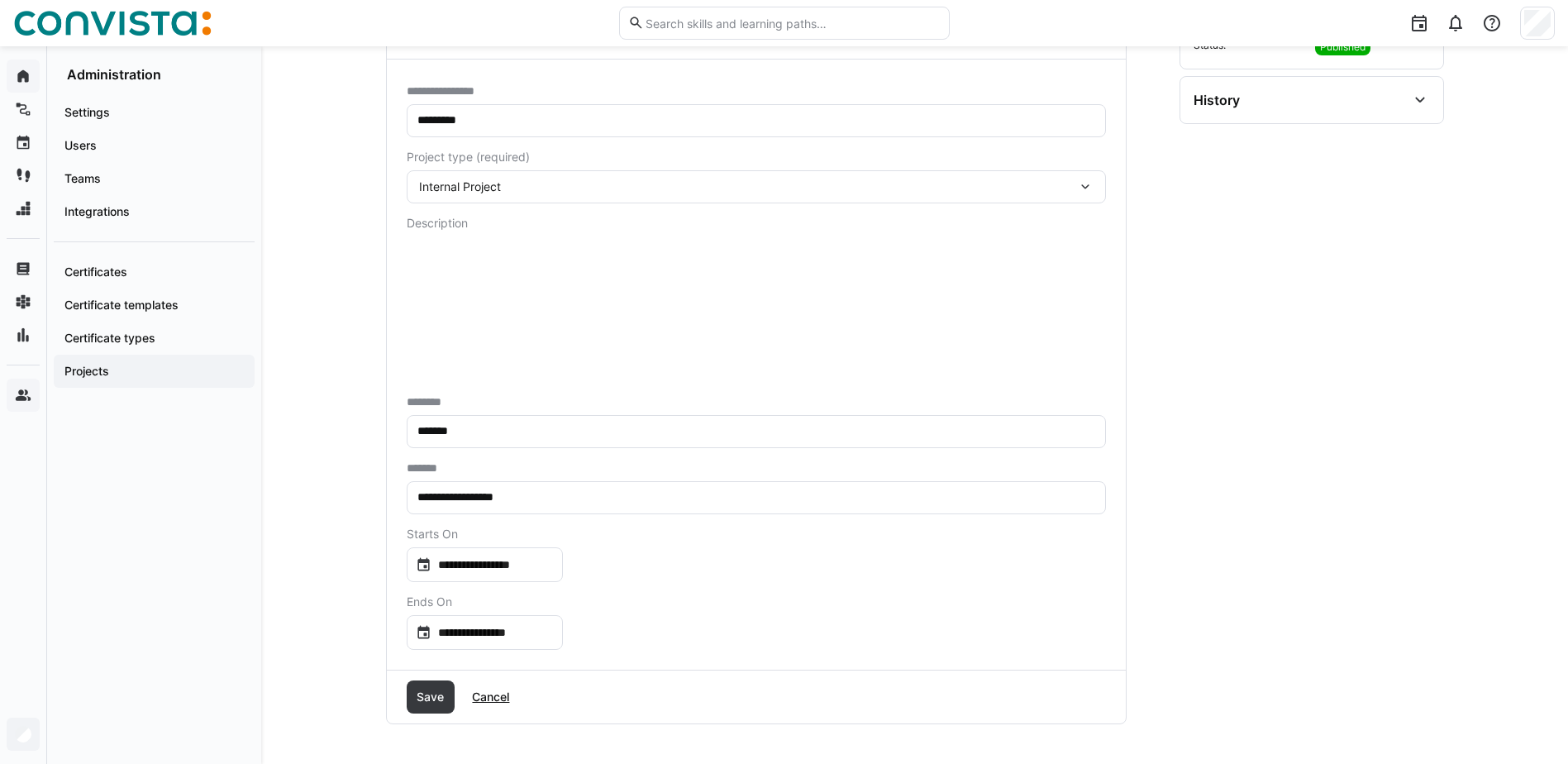
click at [759, 574] on form "**********" at bounding box center [757, 367] width 700 height 566
click at [432, 702] on span "Save" at bounding box center [430, 697] width 32 height 17
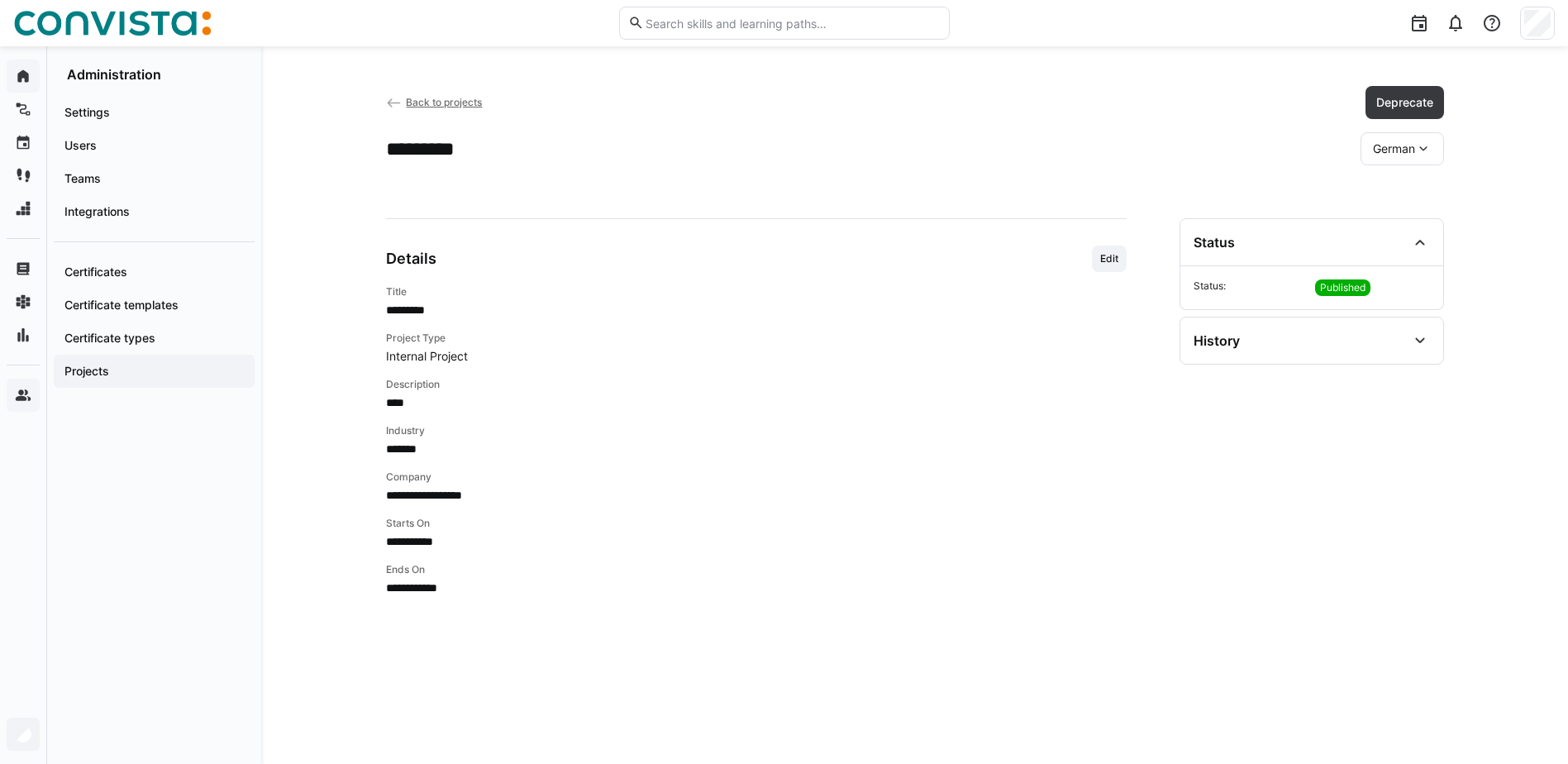
scroll to position [0, 0]
click at [1406, 149] on span "German" at bounding box center [1394, 148] width 42 height 17
click at [1423, 228] on div "English" at bounding box center [1402, 228] width 59 height 17
click at [1418, 145] on eds-icon at bounding box center [1423, 148] width 17 height 17
click at [1398, 191] on span "German" at bounding box center [1397, 193] width 42 height 17
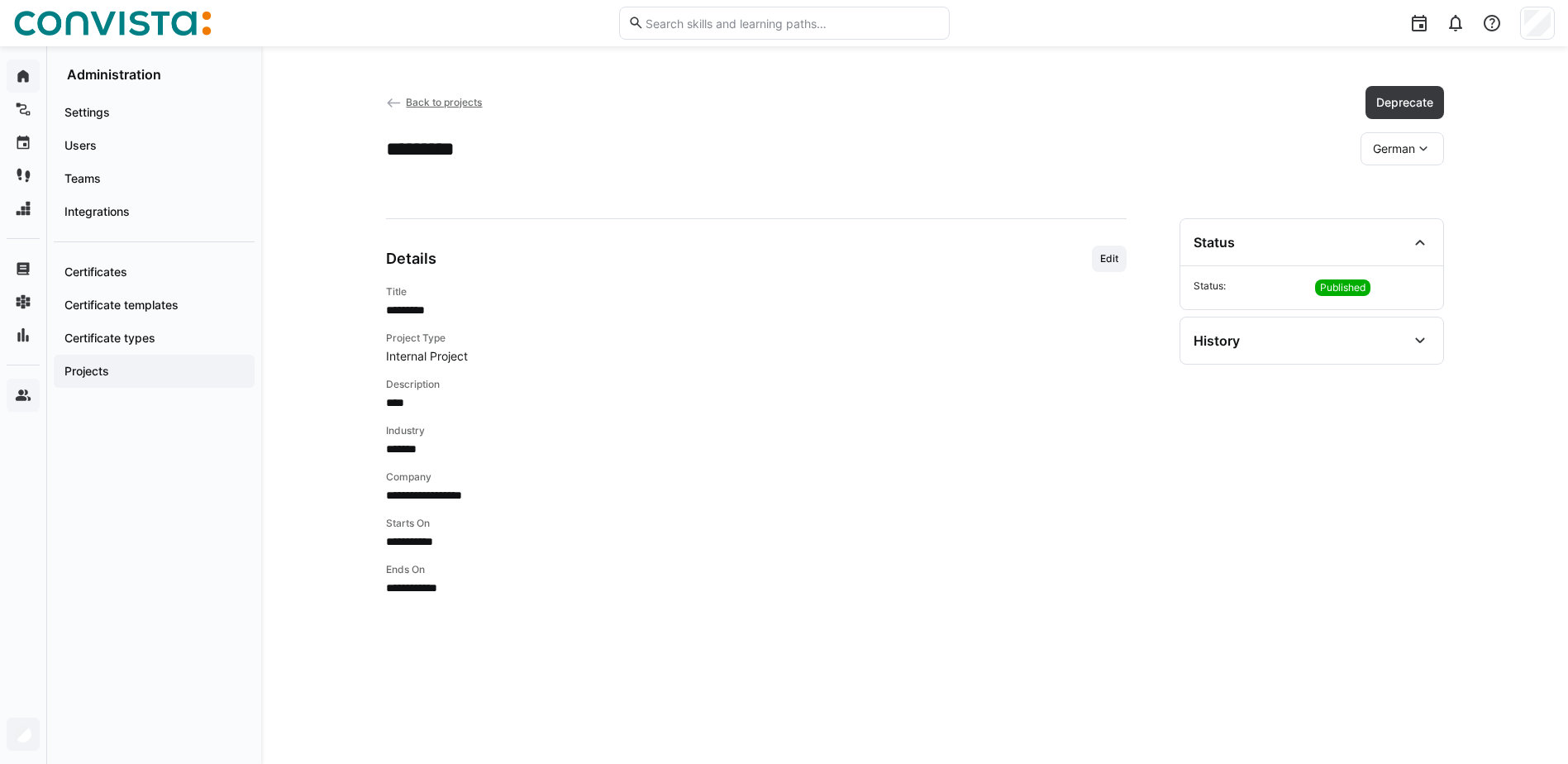
click at [1413, 154] on span "German" at bounding box center [1394, 148] width 42 height 17
click at [1223, 144] on div "********* [DEMOGRAPHIC_DATA] German English Polish" at bounding box center [916, 148] width 1058 height 33
click at [449, 97] on span "Back to projects" at bounding box center [444, 102] width 76 height 12
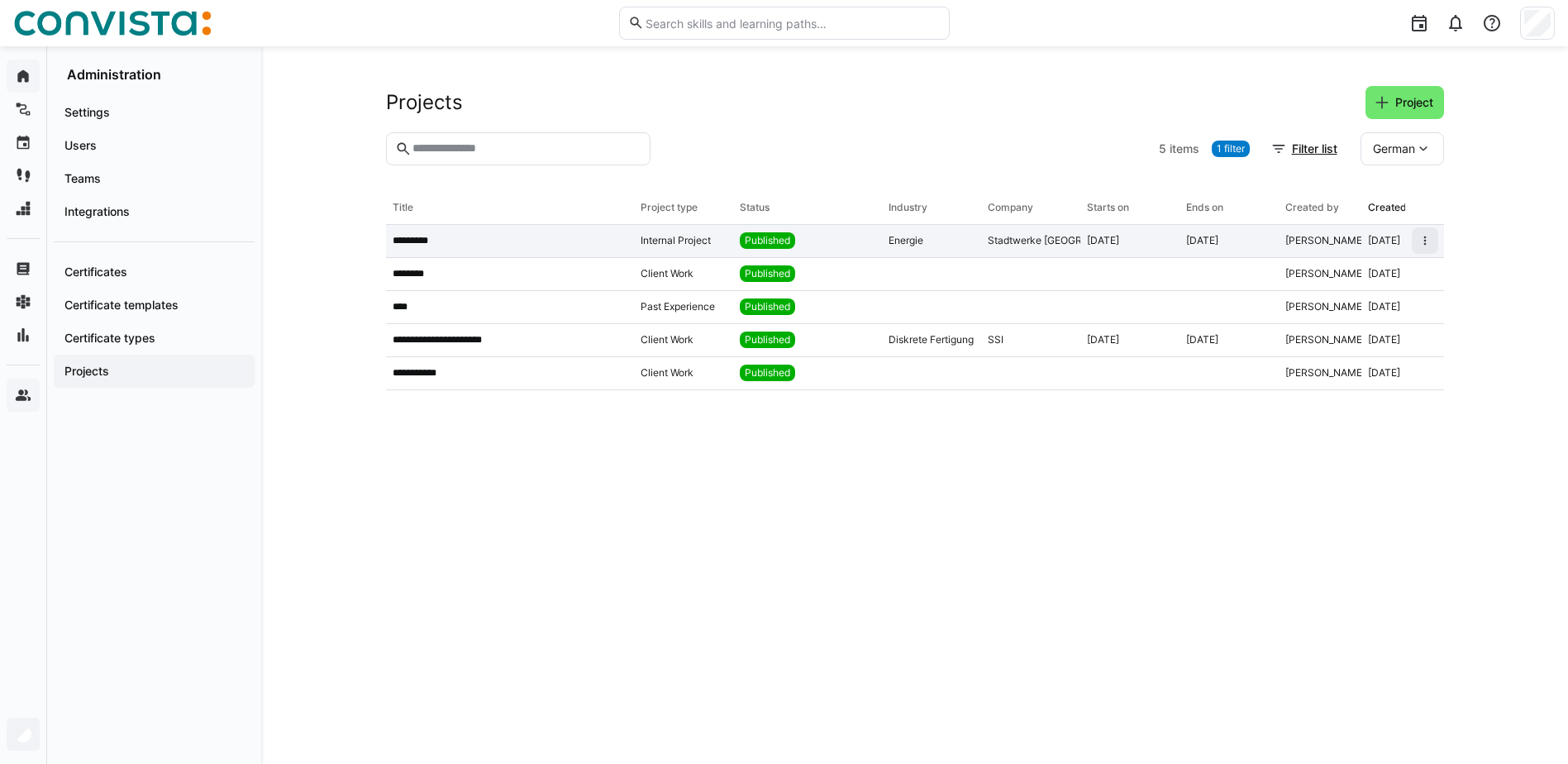
click at [510, 238] on app-table-first-column "*********" at bounding box center [510, 240] width 235 height 13
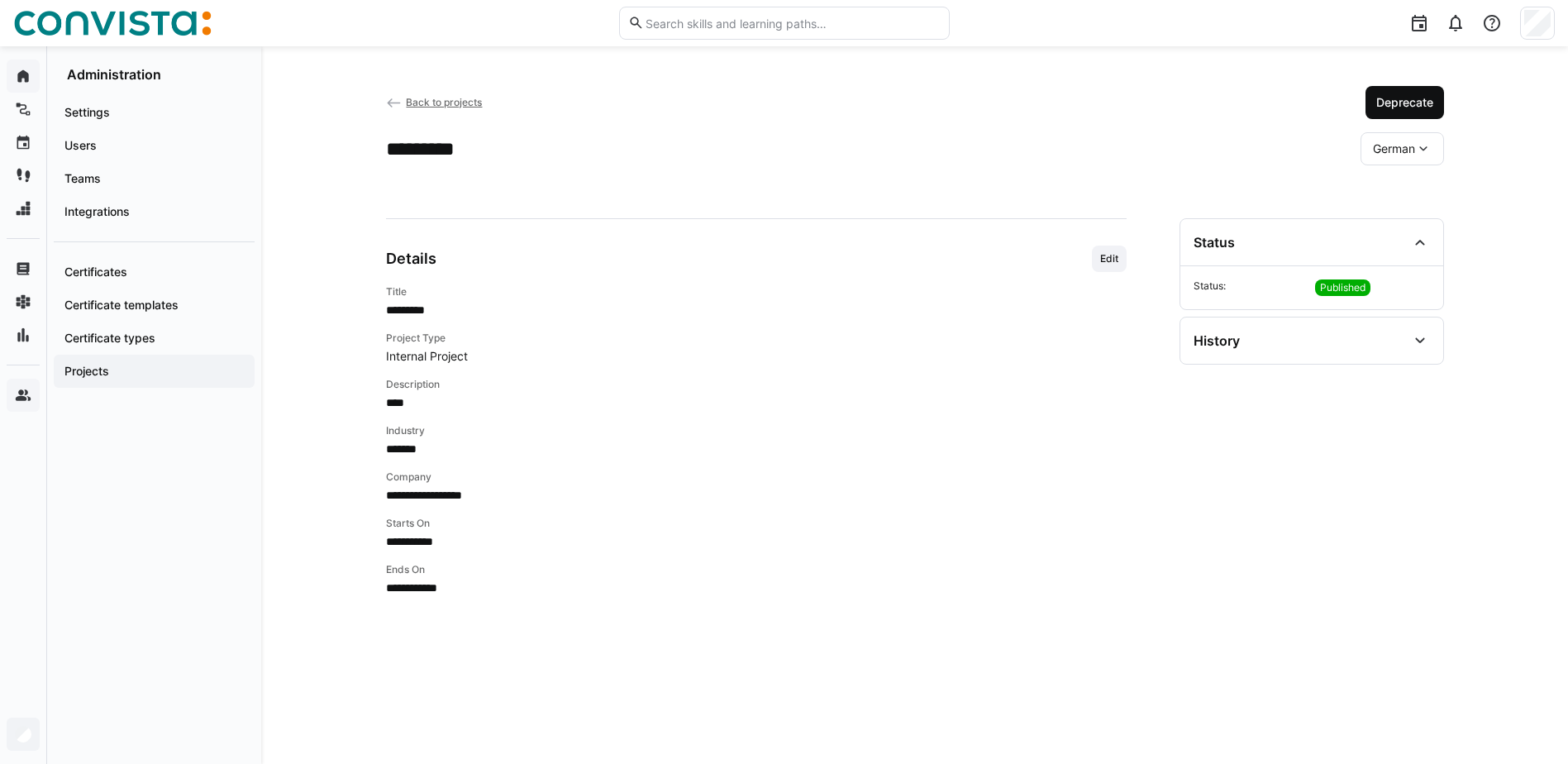
click at [1433, 102] on span "Deprecate" at bounding box center [1405, 103] width 62 height 17
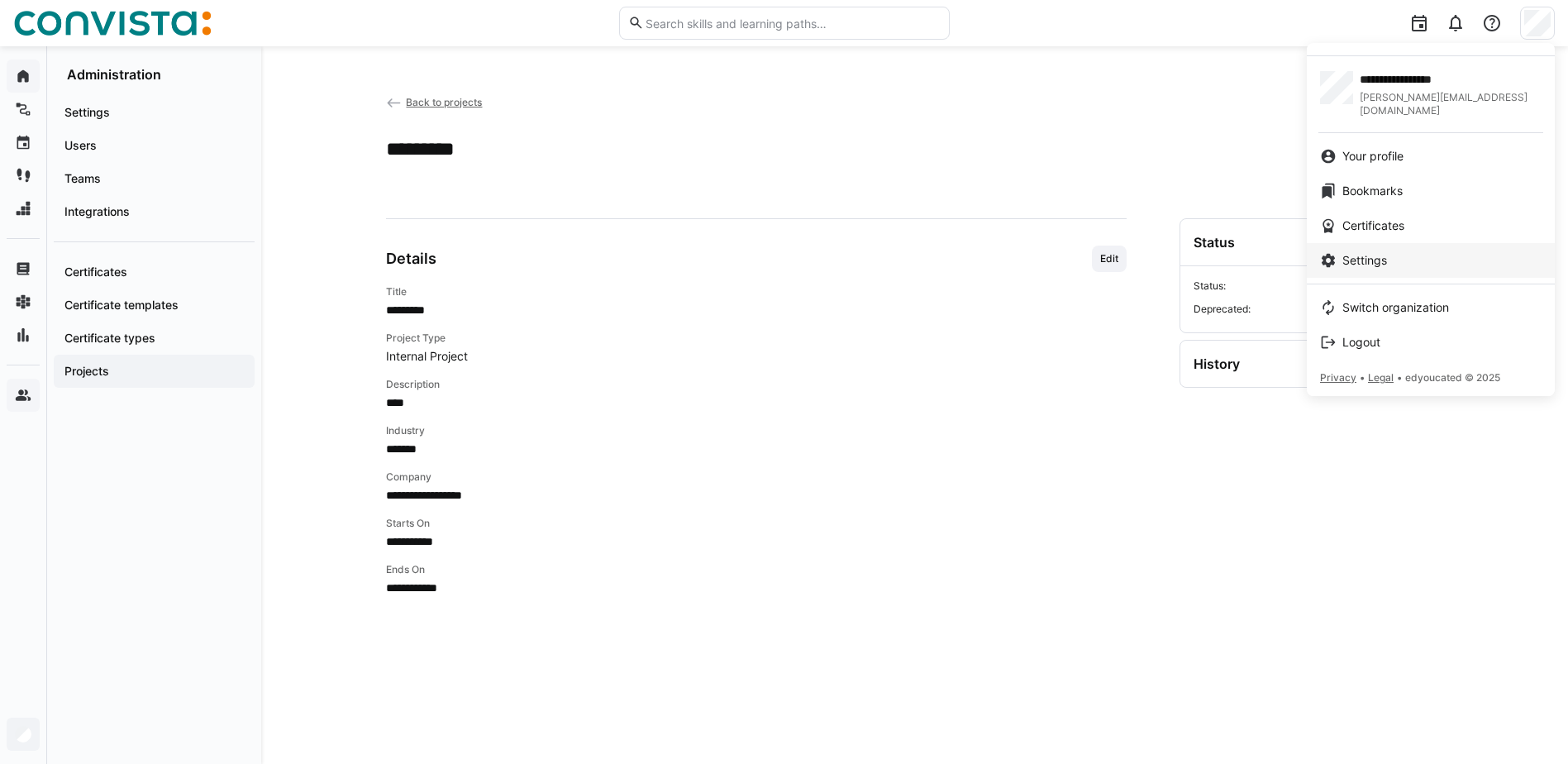
click at [1381, 253] on span "Settings" at bounding box center [1365, 261] width 45 height 17
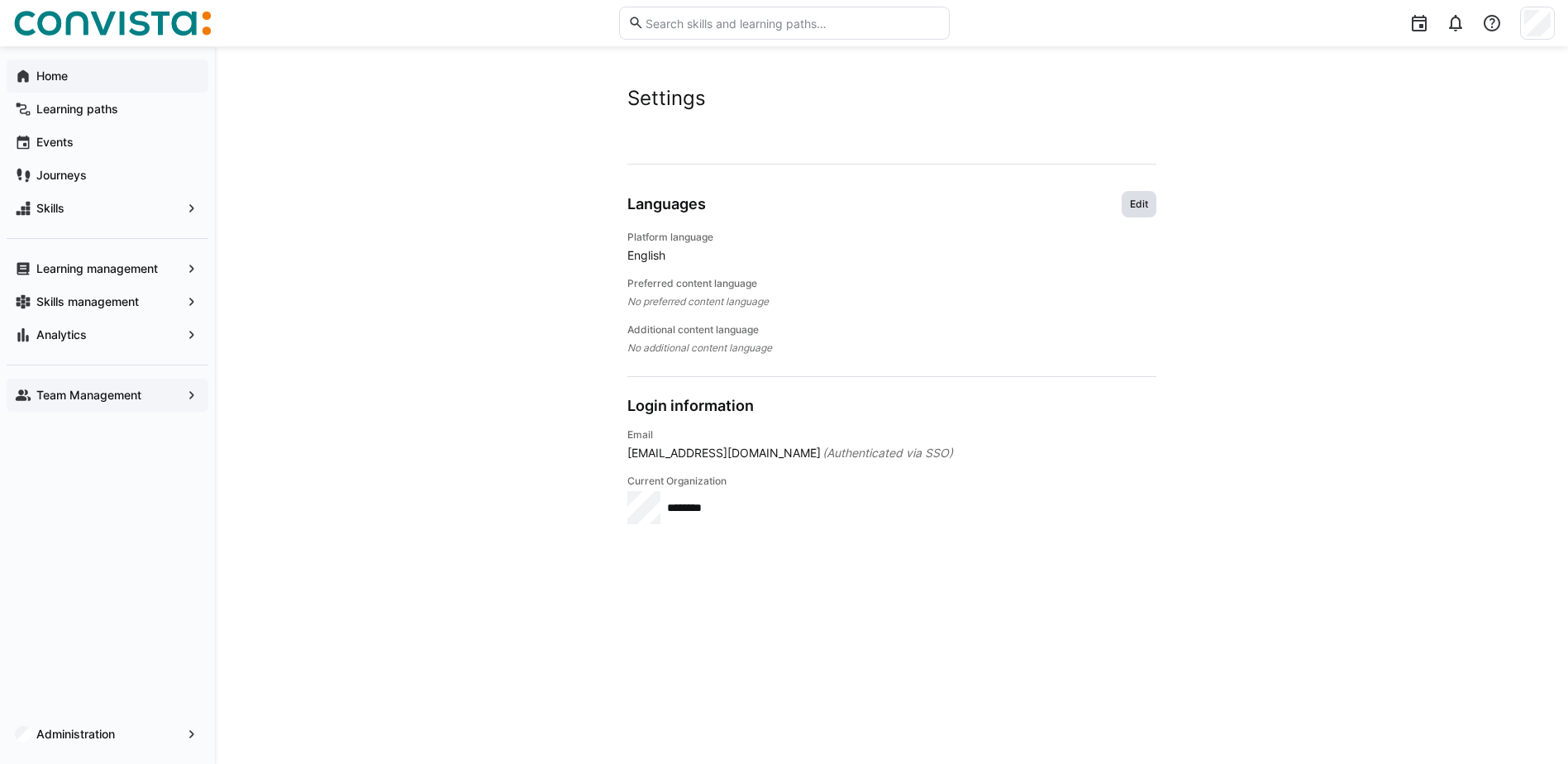
click at [1140, 195] on span "Edit" at bounding box center [1139, 204] width 35 height 27
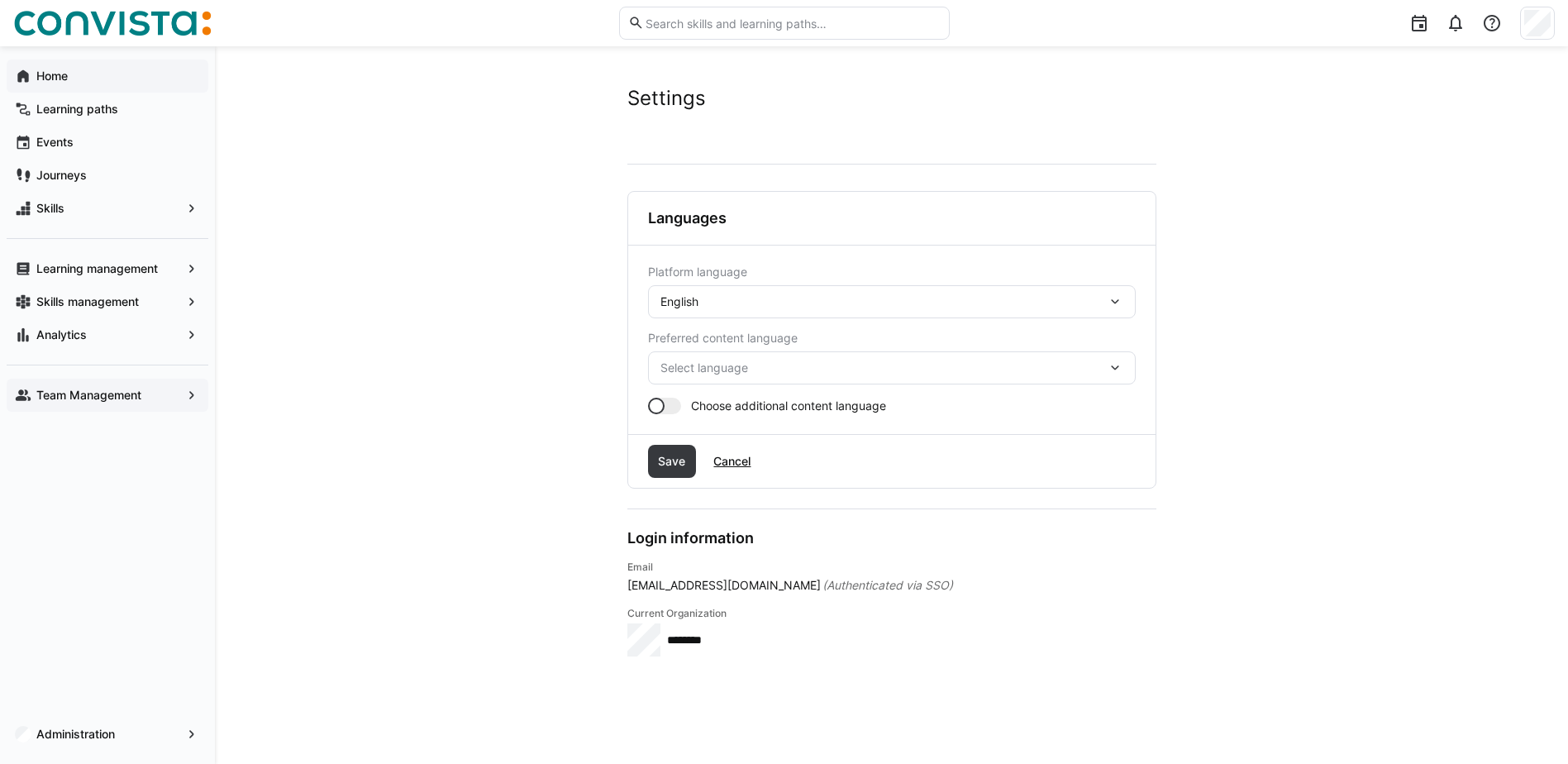
click at [1112, 302] on eds-icon at bounding box center [1115, 302] width 17 height 17
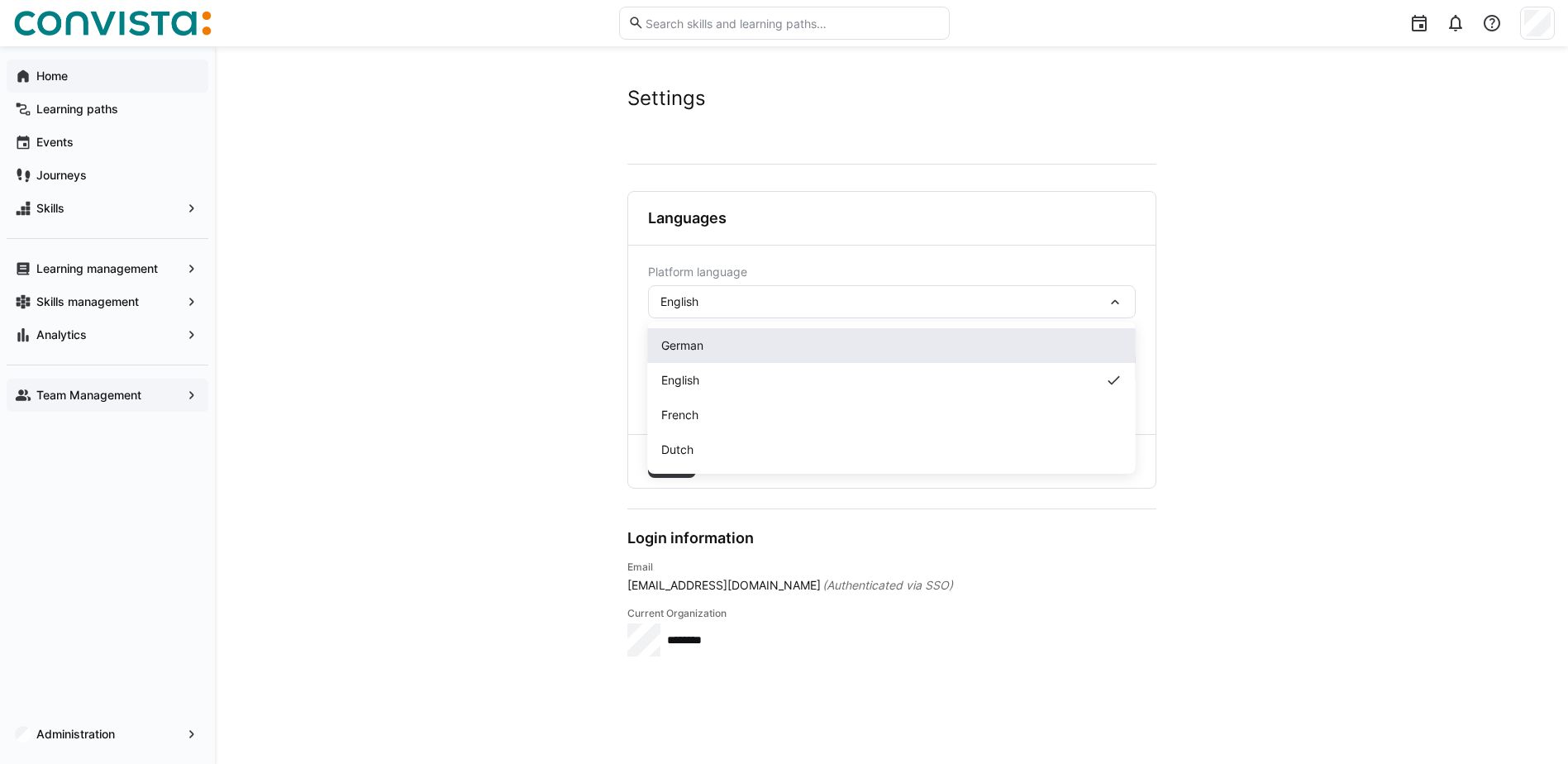
click at [886, 337] on div "German" at bounding box center [892, 345] width 461 height 17
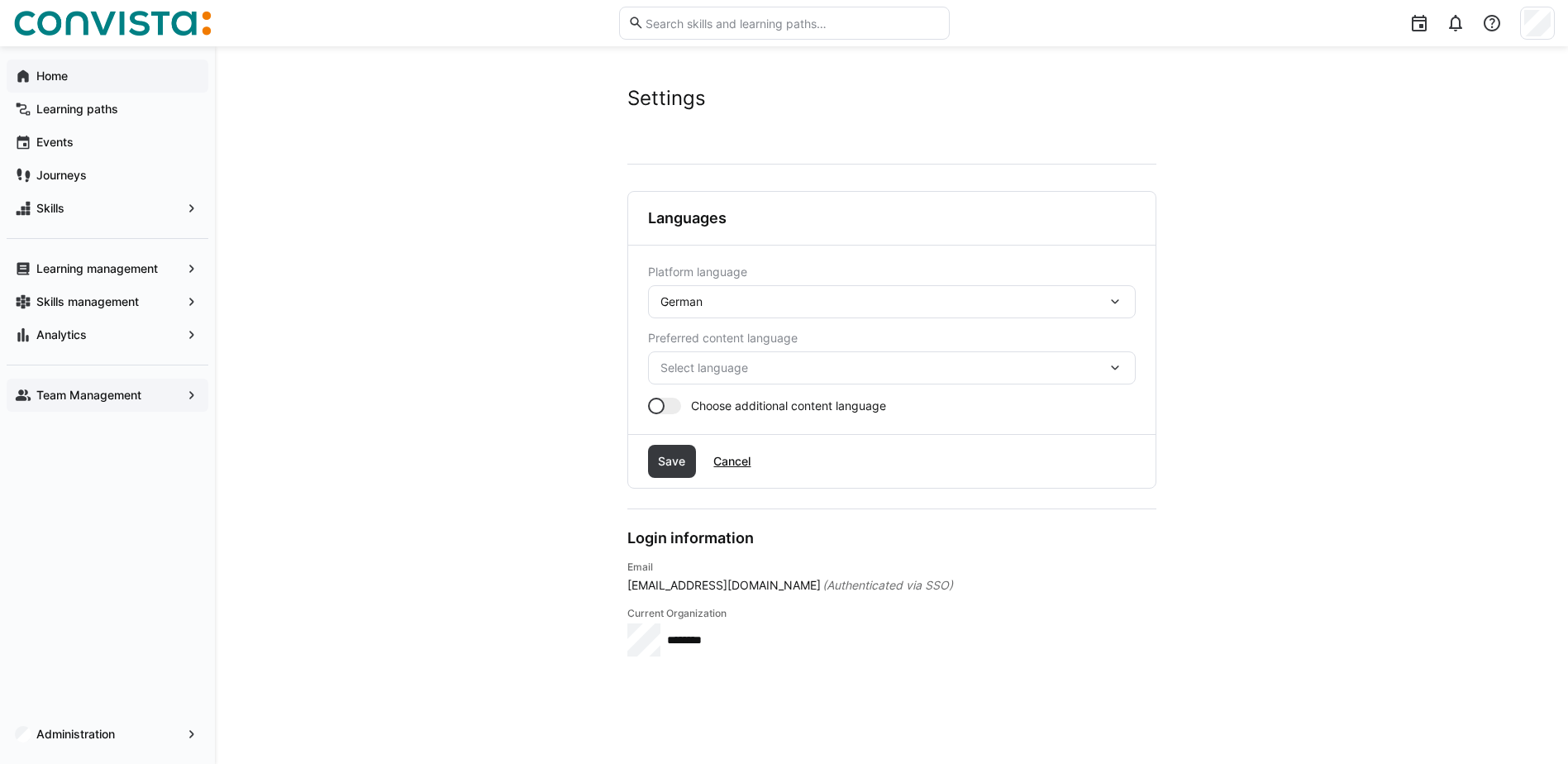
click at [1112, 372] on eds-icon at bounding box center [1115, 368] width 17 height 17
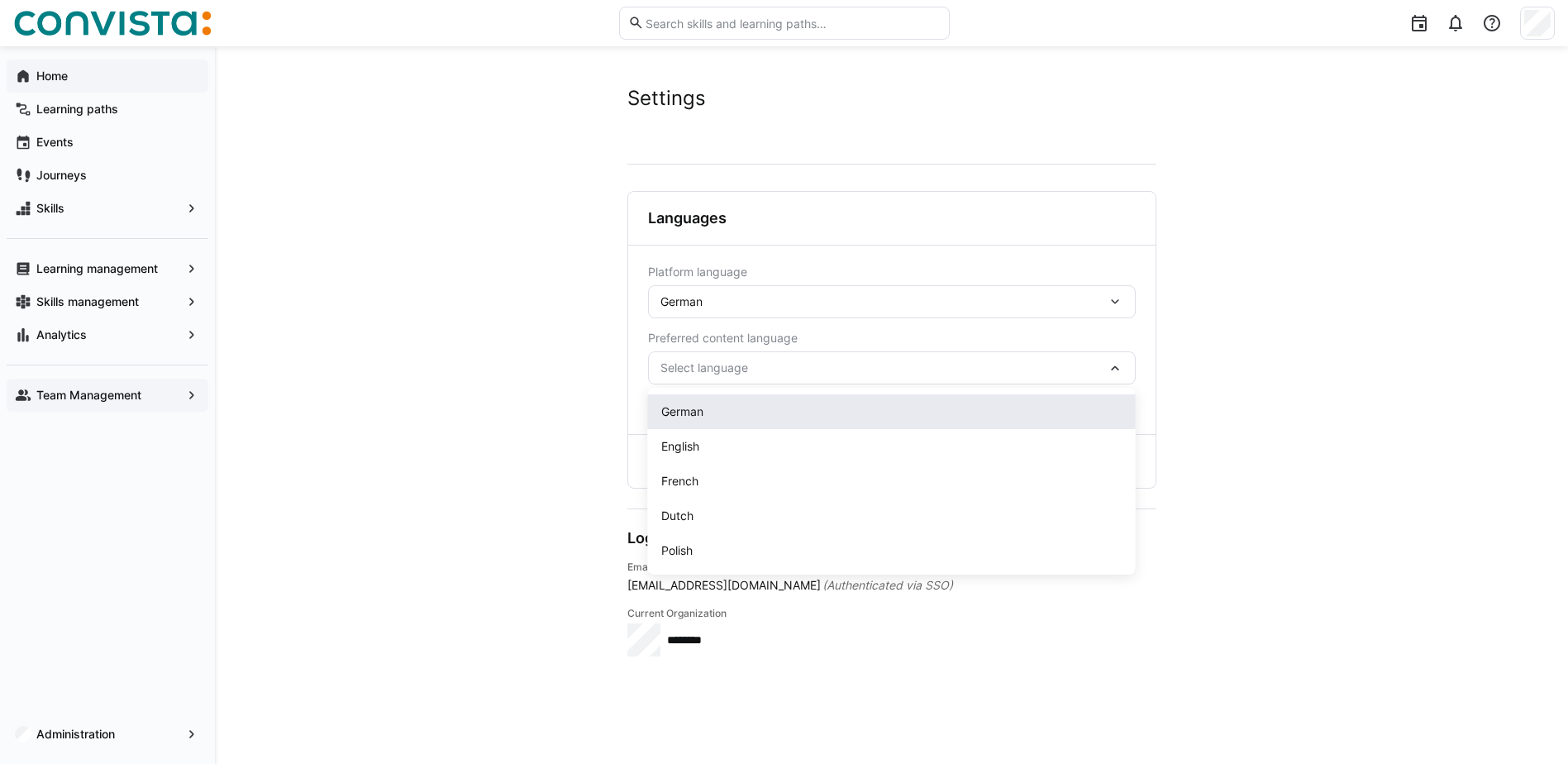
click at [853, 404] on div "German" at bounding box center [892, 411] width 461 height 17
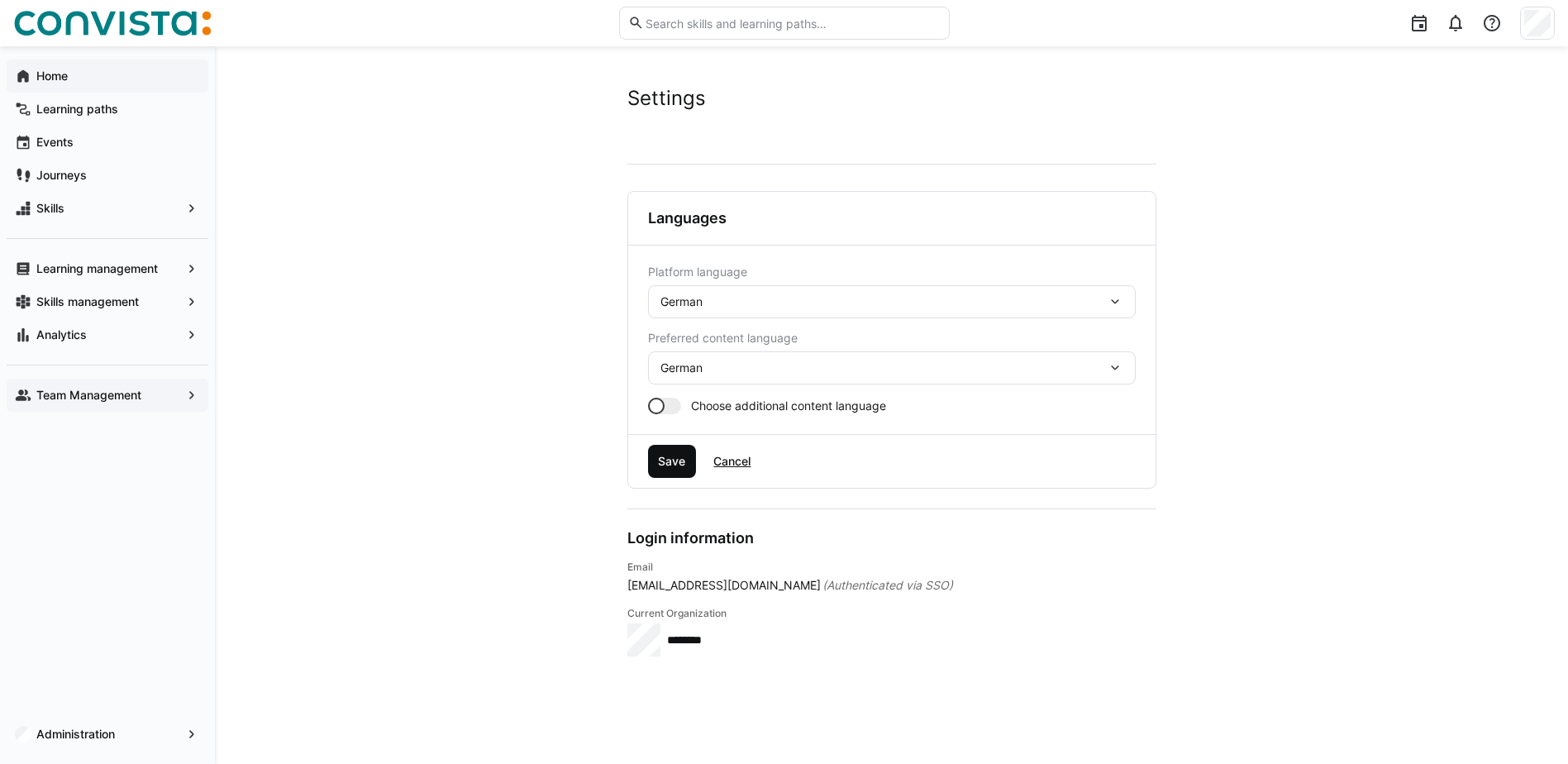
click at [677, 464] on span "Save" at bounding box center [672, 461] width 32 height 17
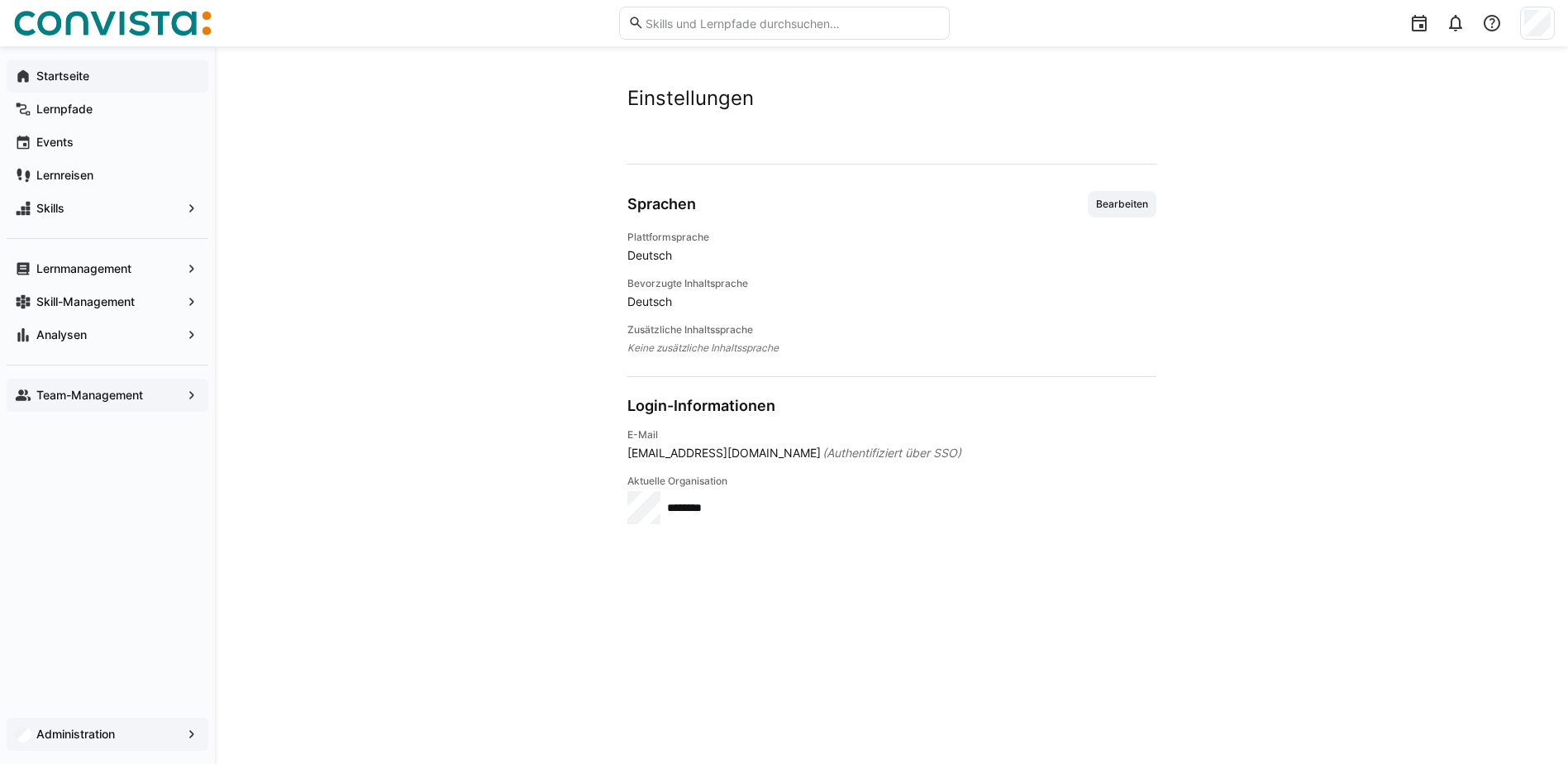
click at [0, 0] on app-navigation-label "Administration" at bounding box center [0, 0] width 0 height 0
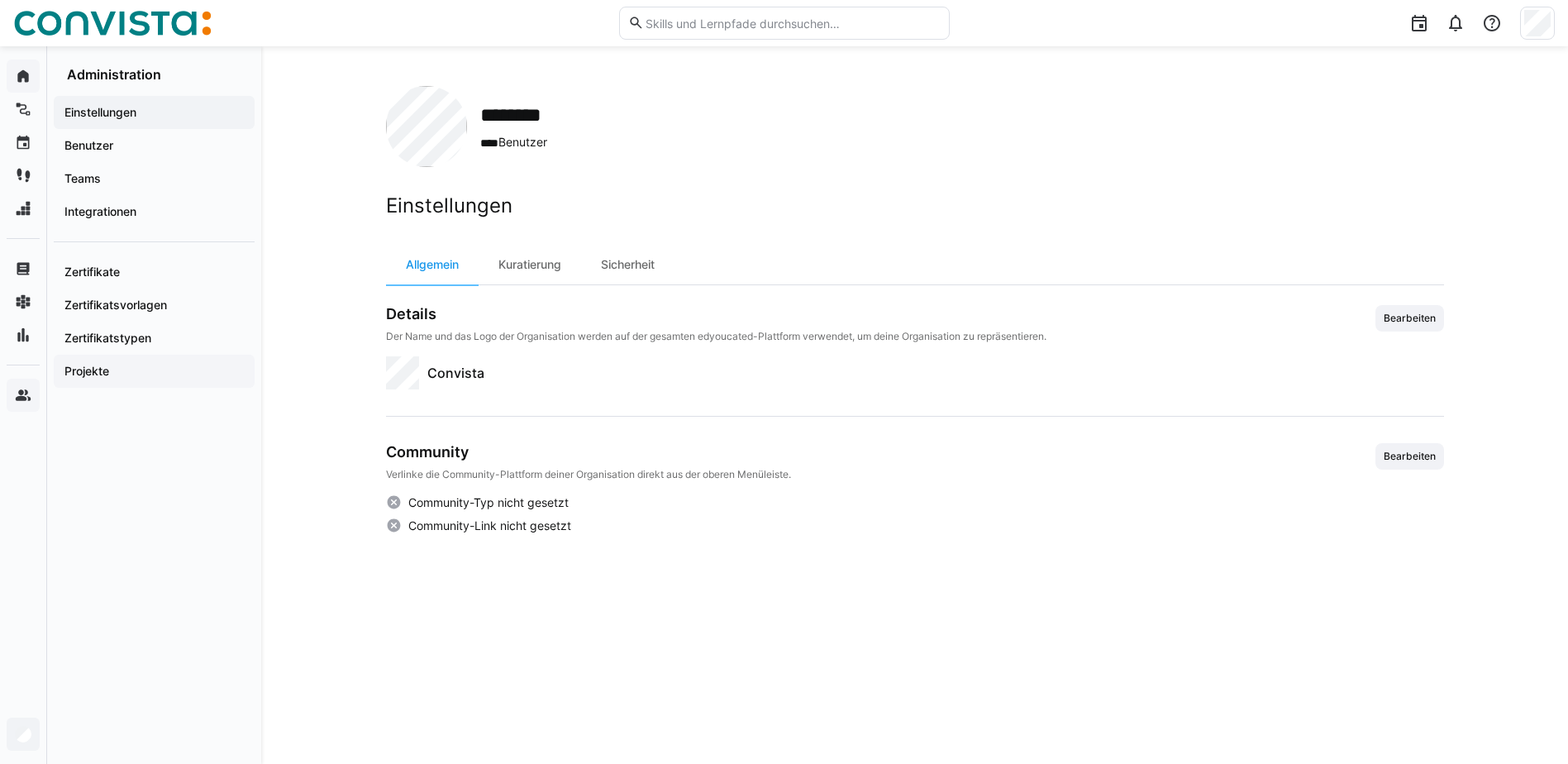
click at [0, 0] on app-navigation-label "Projekte" at bounding box center [0, 0] width 0 height 0
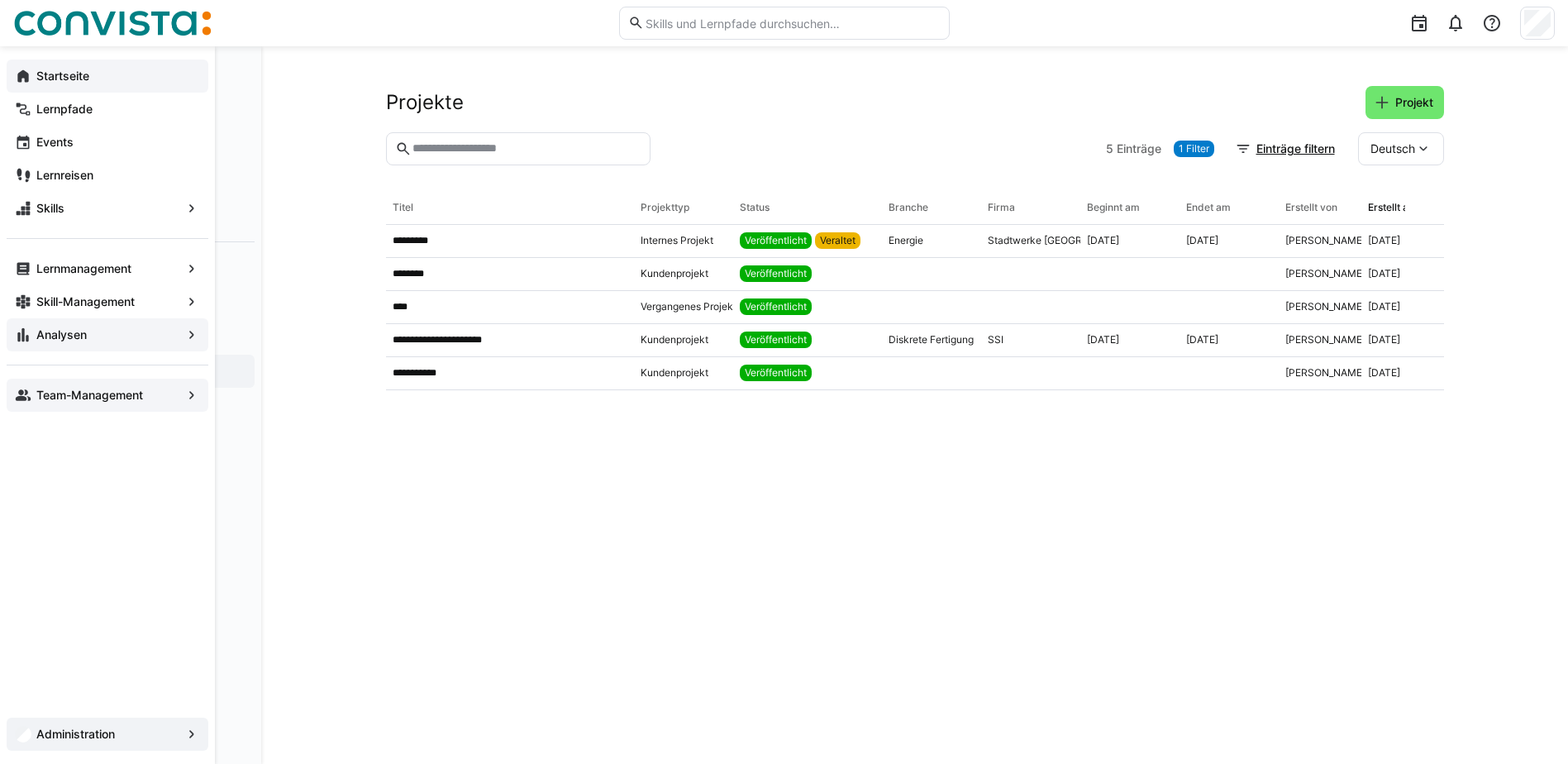
click at [0, 0] on app-navigation-label "Analysen" at bounding box center [0, 0] width 0 height 0
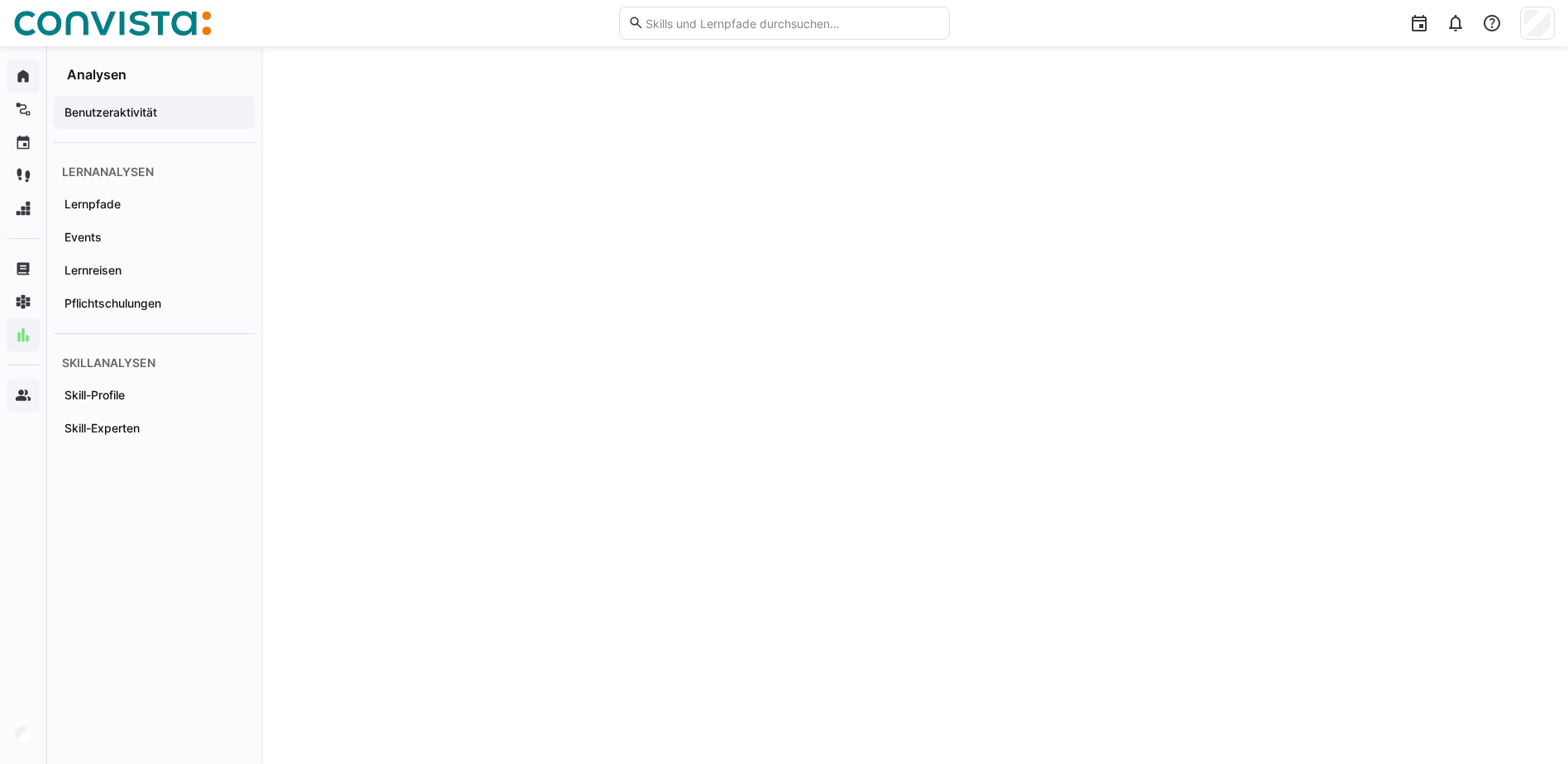
scroll to position [2720, 0]
click at [0, 0] on app-navigation-label "Skill-Experten" at bounding box center [0, 0] width 0 height 0
click at [370, 235] on div "Skill-Experten Zuletzt aktualisiert: vor 10h" at bounding box center [915, 479] width 1307 height 866
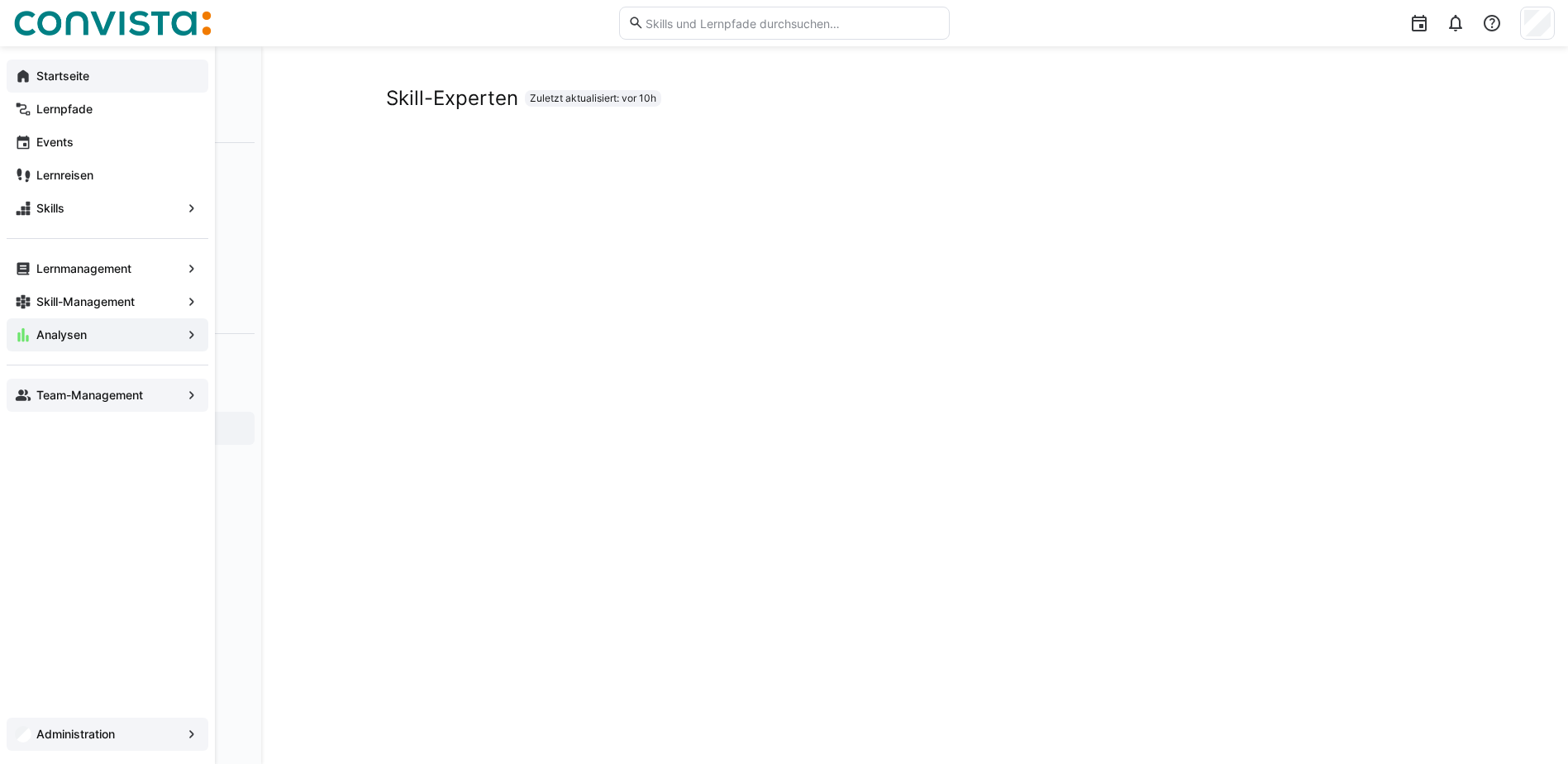
click at [0, 0] on app-navigation-label "Administration" at bounding box center [0, 0] width 0 height 0
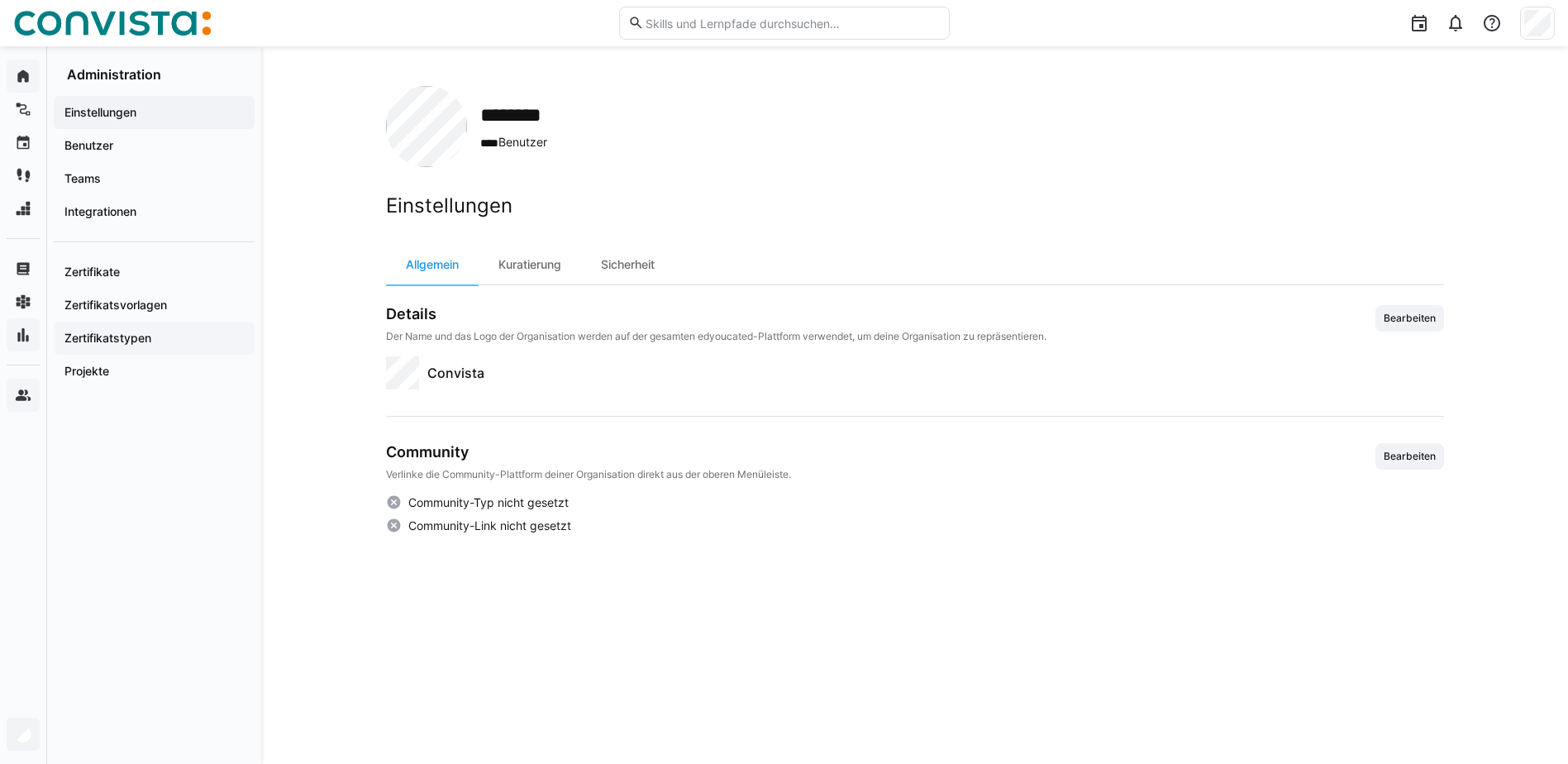
click at [0, 0] on app-navigation-label "Zertifikatstypen" at bounding box center [0, 0] width 0 height 0
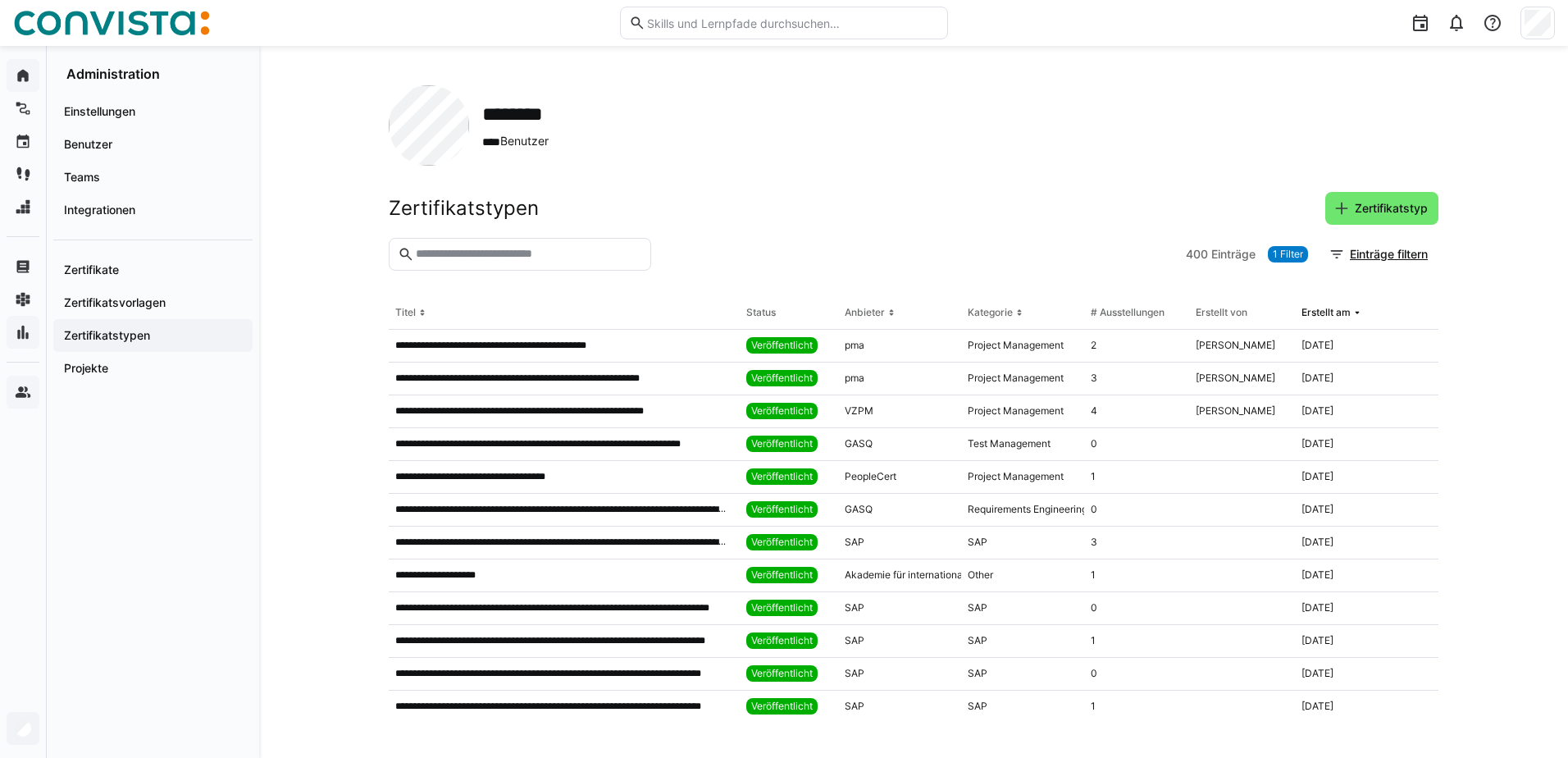
click at [594, 256] on input "text" at bounding box center [529, 254] width 228 height 15
type input "******"
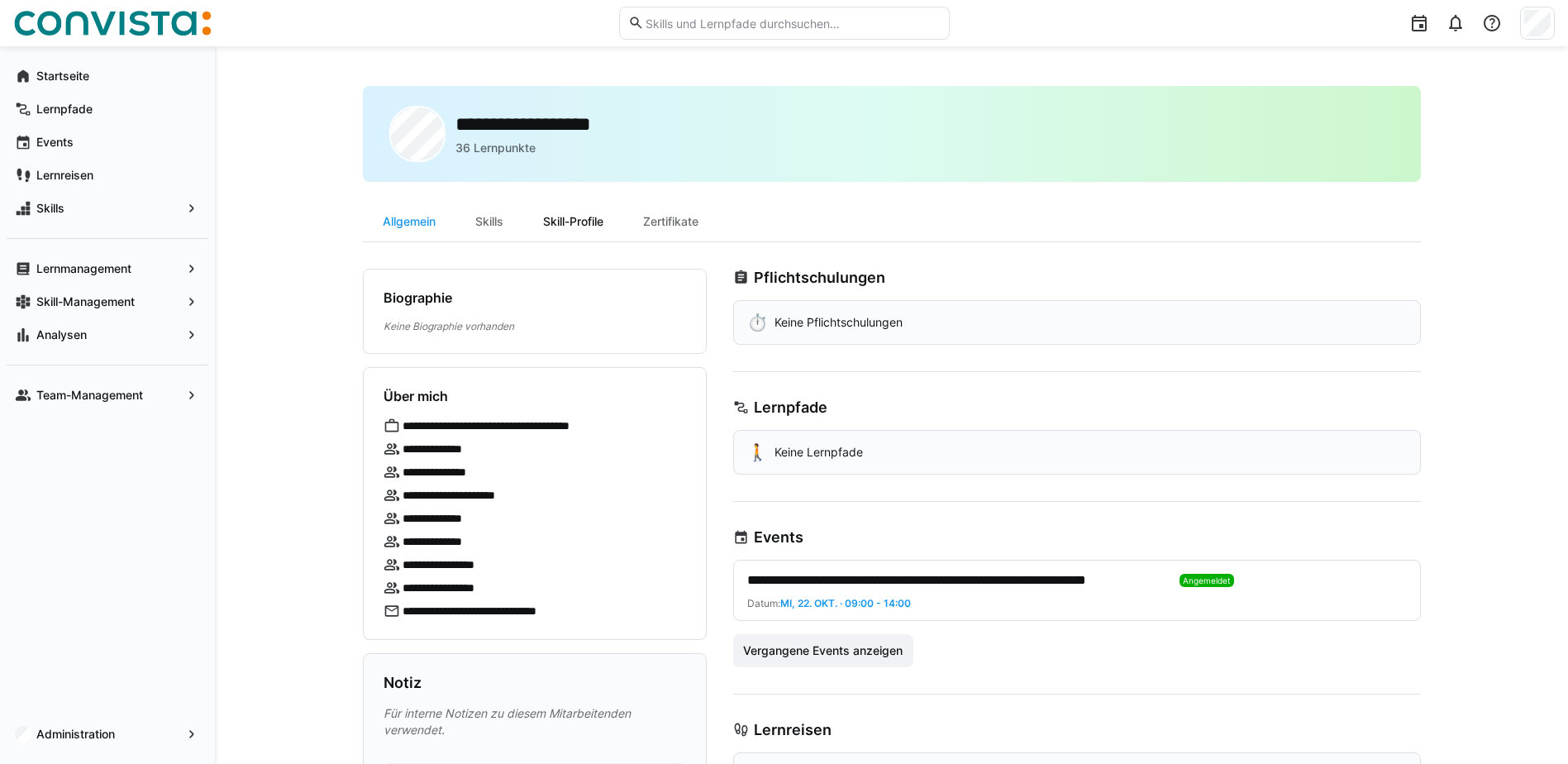
click at [597, 221] on div "Skill-Profile" at bounding box center [573, 221] width 100 height 39
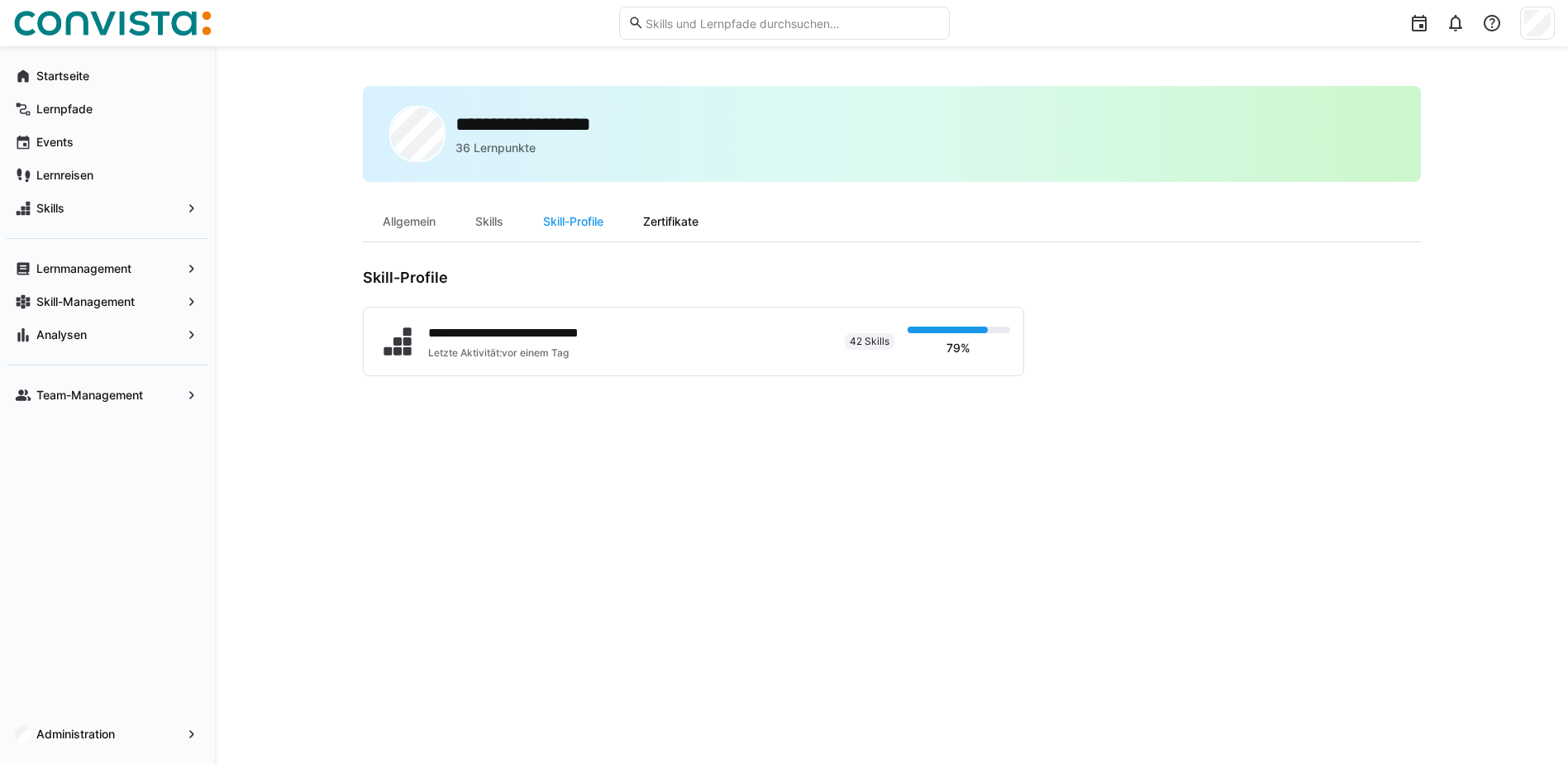
click at [689, 220] on div "Zertifikate" at bounding box center [671, 221] width 95 height 39
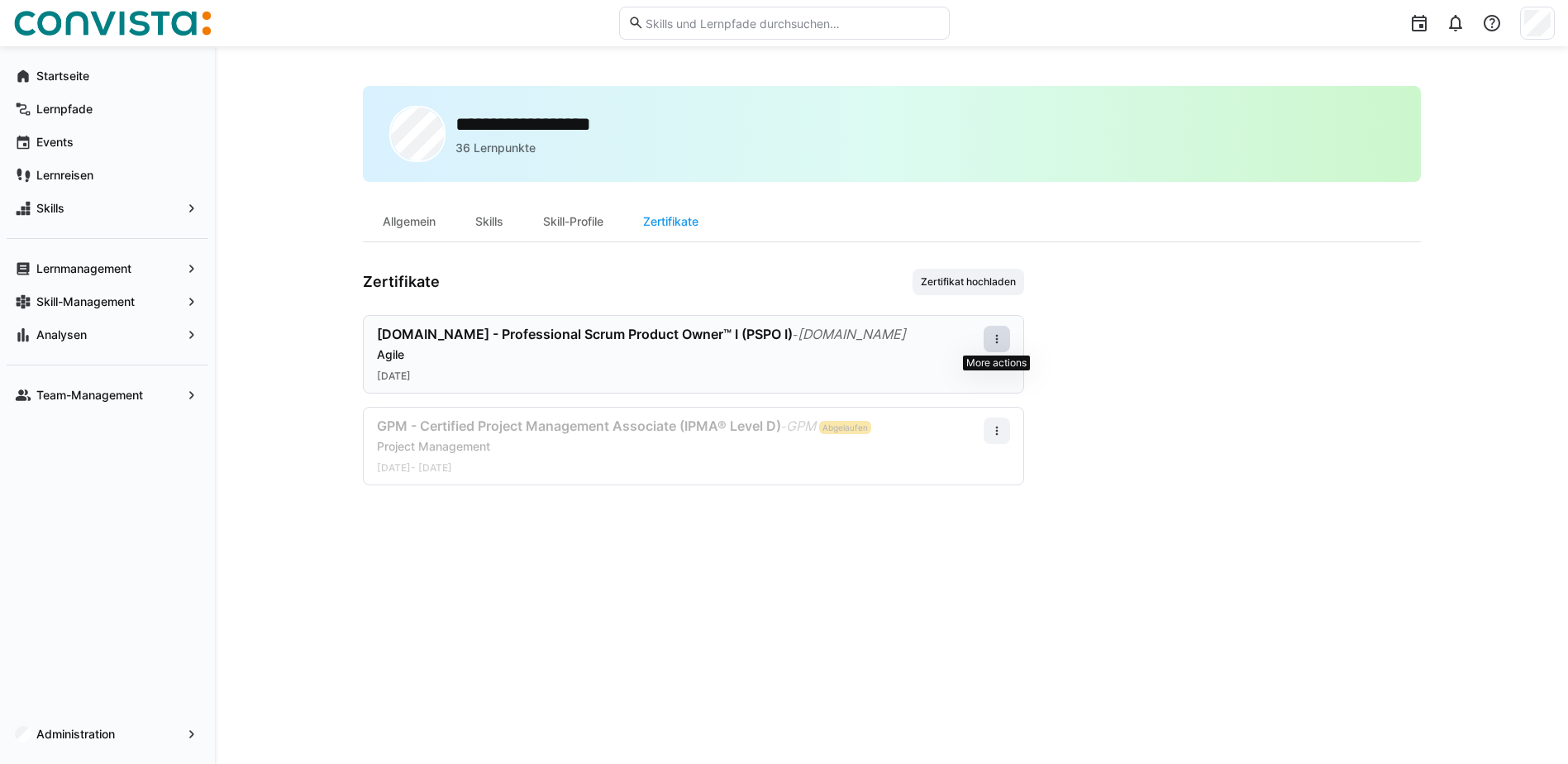
click at [998, 333] on eds-icon at bounding box center [997, 338] width 13 height 13
click at [942, 372] on div "Herunterladen" at bounding box center [966, 377] width 66 height 13
